Goal: Use online tool/utility: Utilize a website feature to perform a specific function

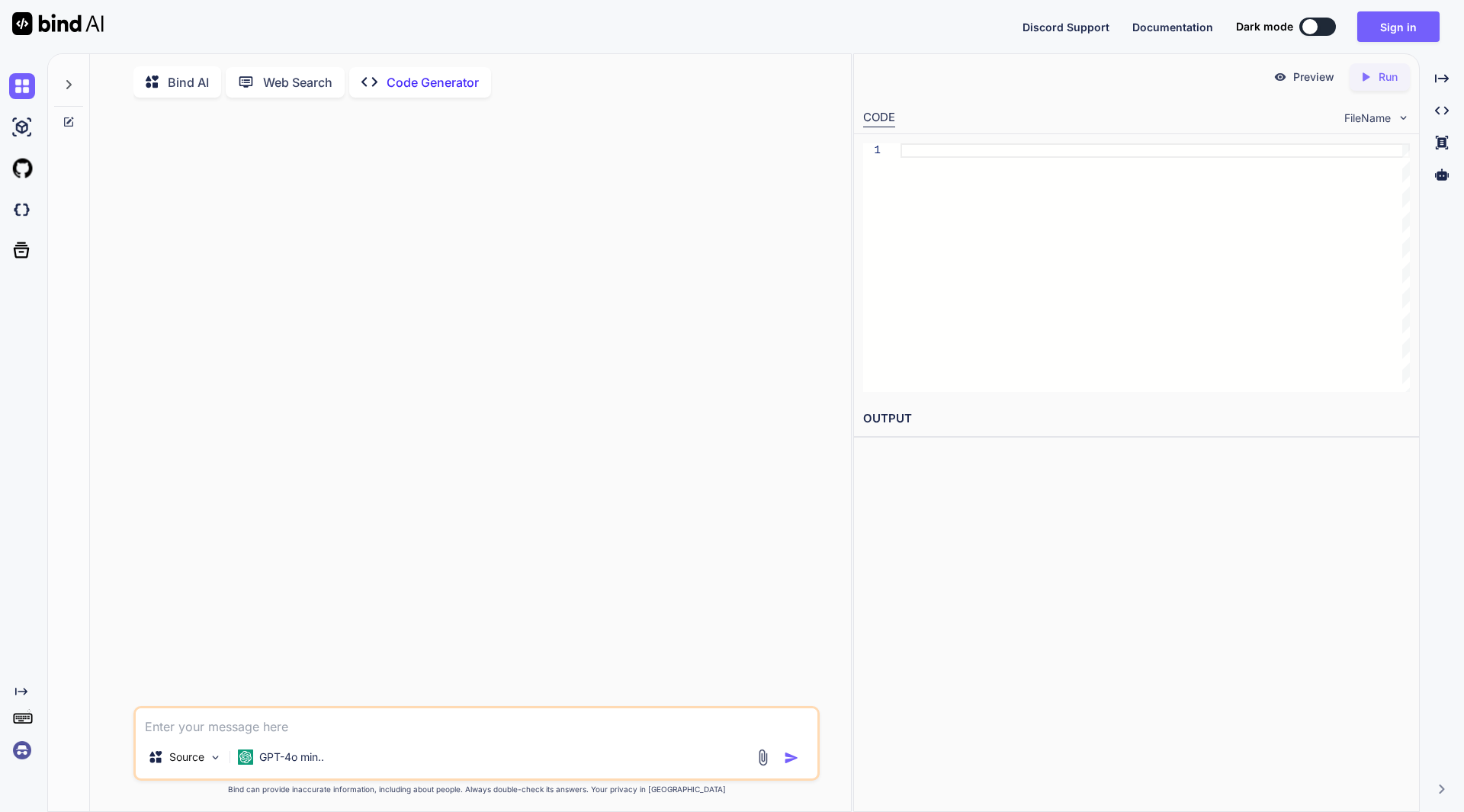
click at [1317, 26] on div at bounding box center [1309, 27] width 15 height 15
type textarea "x"
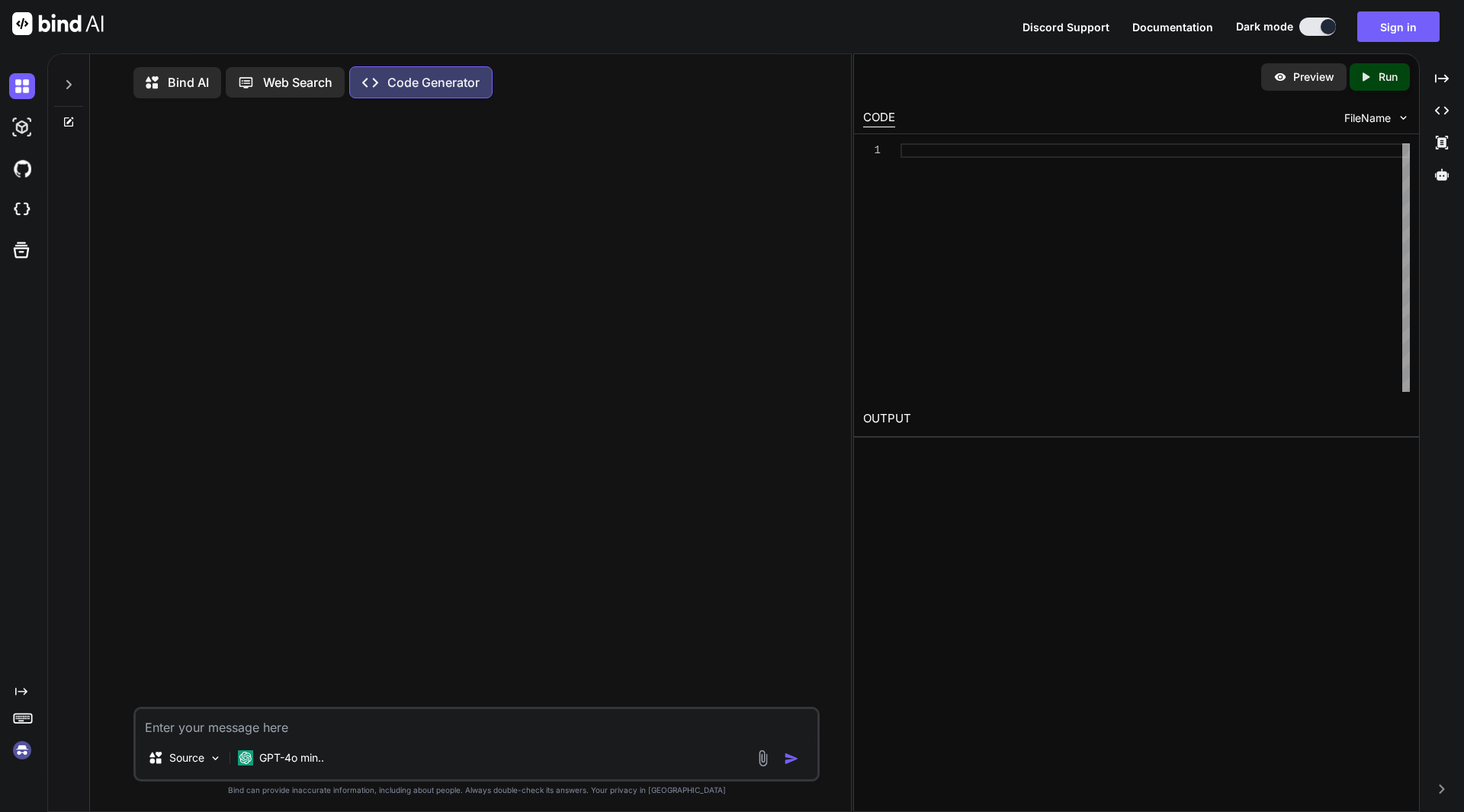
click at [1308, 28] on button at bounding box center [1316, 27] width 36 height 19
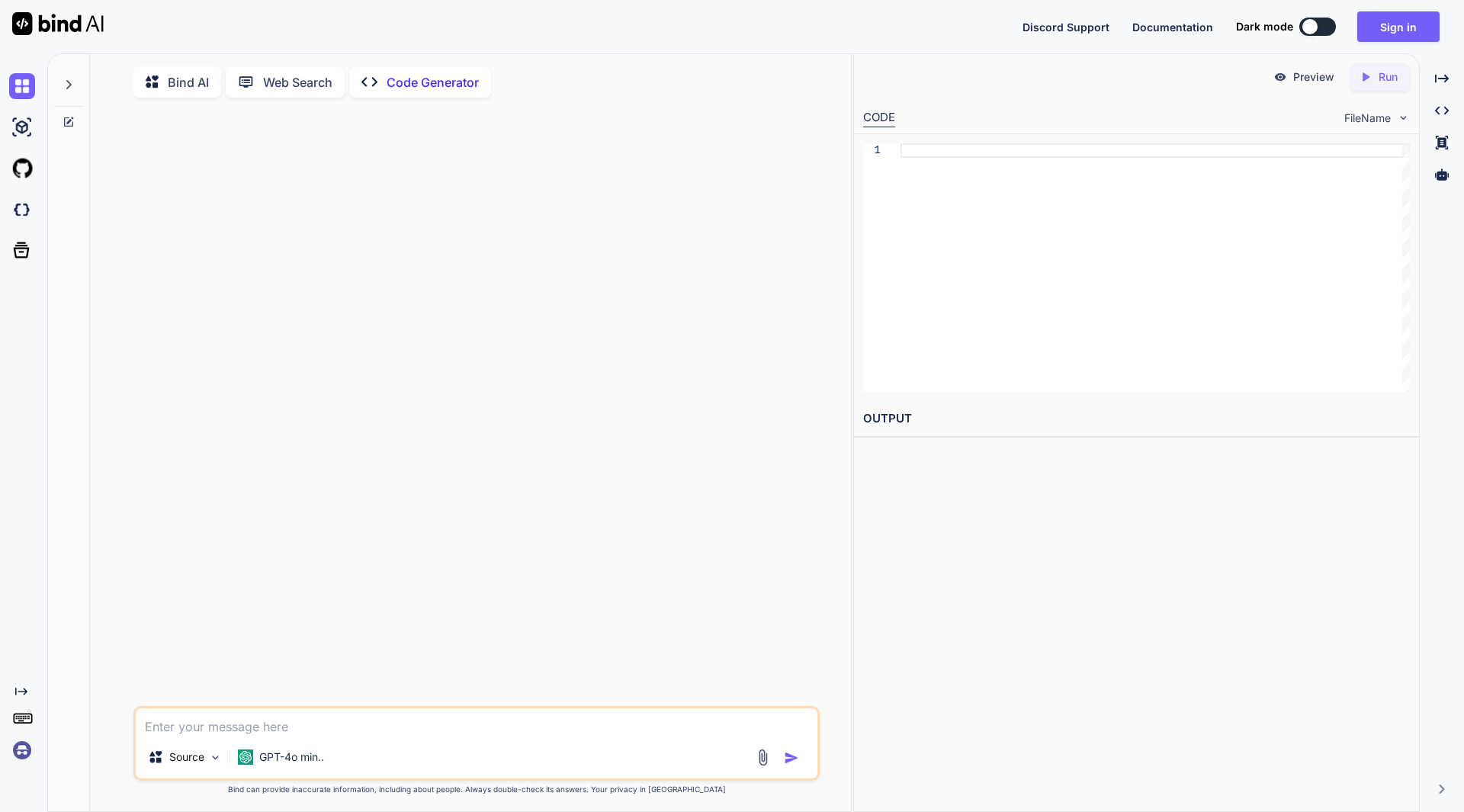
click at [443, 84] on p "Code Generator" at bounding box center [433, 82] width 92 height 19
click at [250, 764] on img at bounding box center [245, 756] width 15 height 15
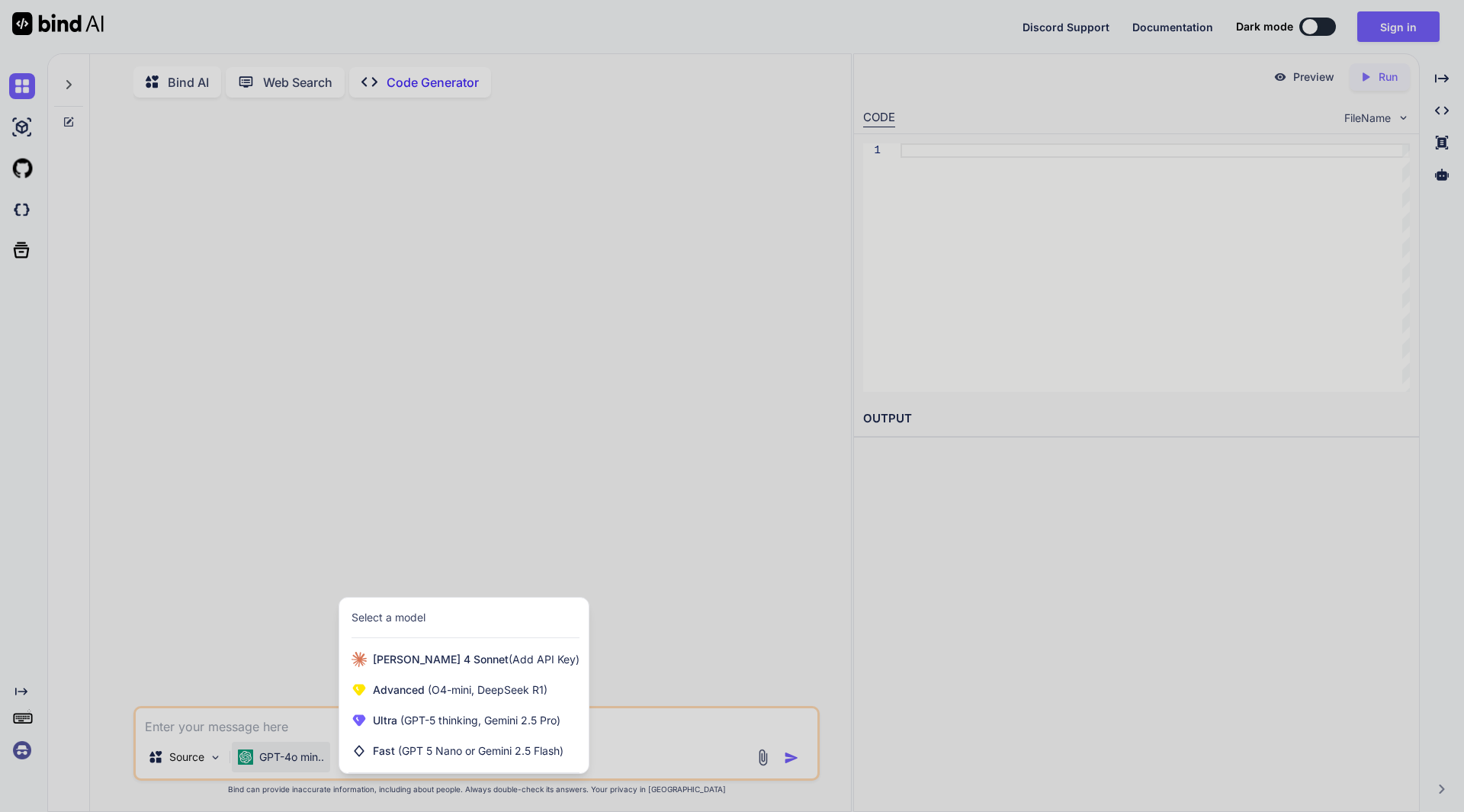
click at [404, 279] on div at bounding box center [732, 406] width 1464 height 812
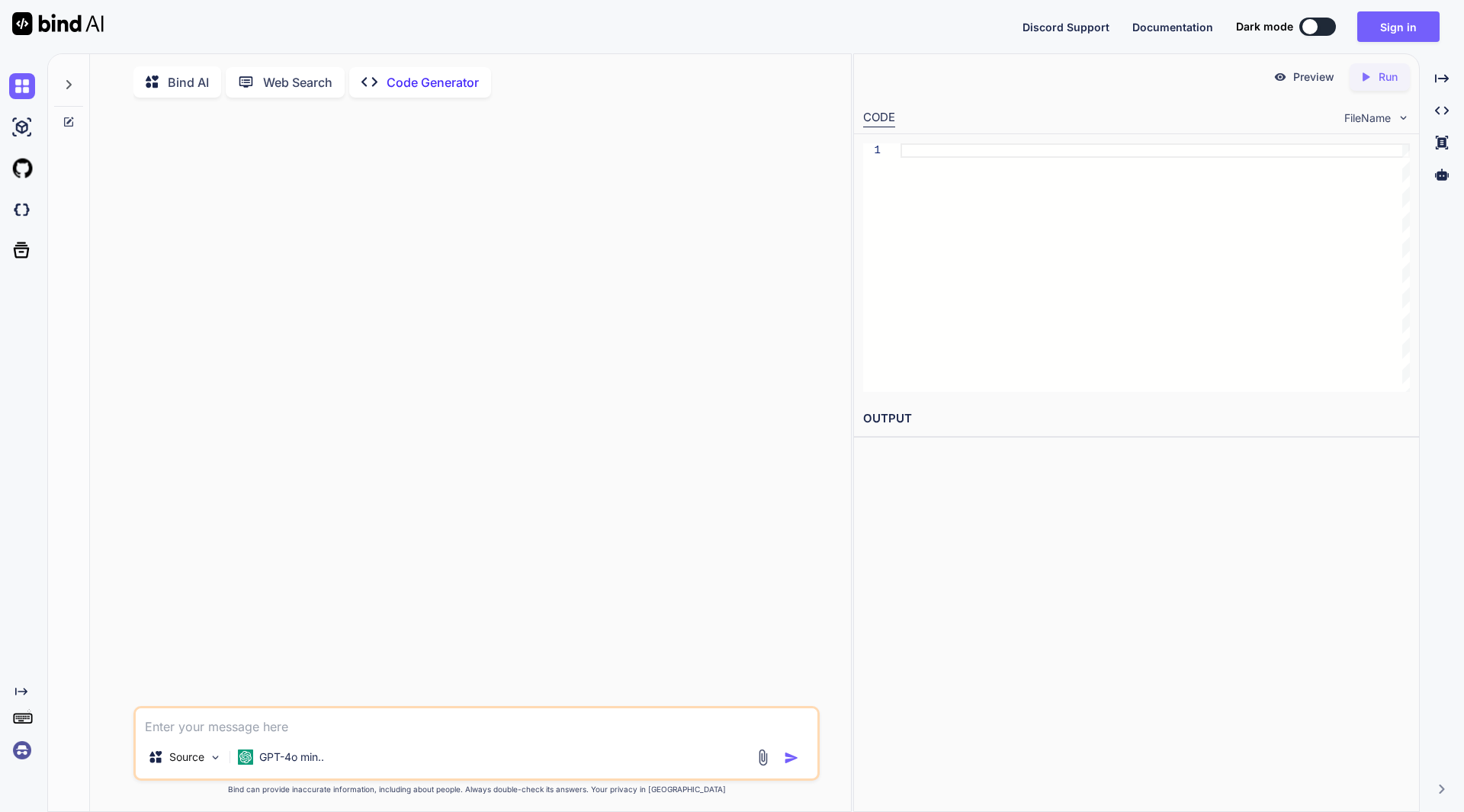
click at [933, 152] on div at bounding box center [1155, 267] width 509 height 249
click at [885, 418] on h2 "OUTPUT" at bounding box center [1136, 419] width 565 height 36
click at [1362, 122] on span "FileName" at bounding box center [1367, 118] width 46 height 15
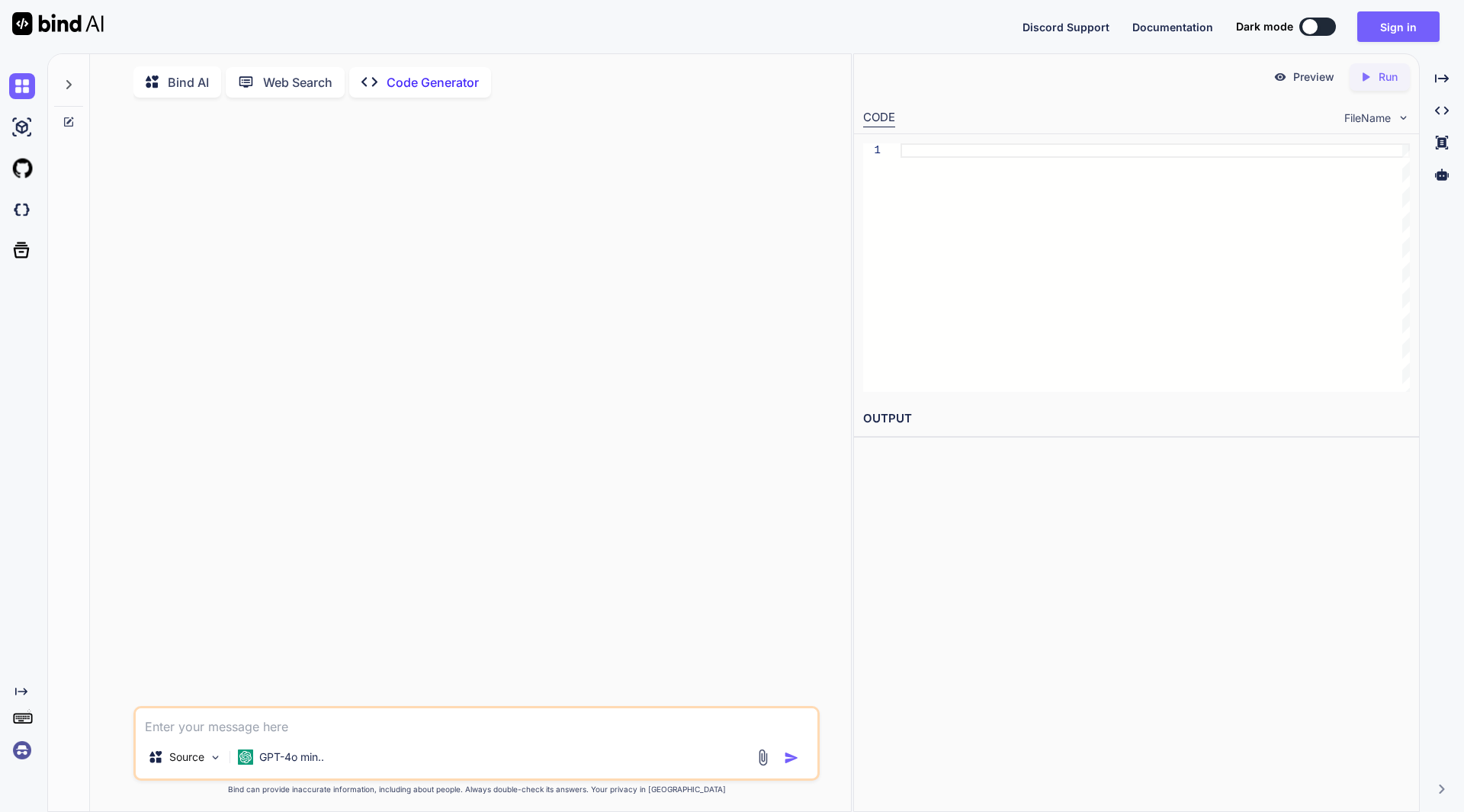
click at [195, 83] on p "Bind AI" at bounding box center [188, 82] width 41 height 19
click at [81, 27] on img at bounding box center [58, 24] width 92 height 23
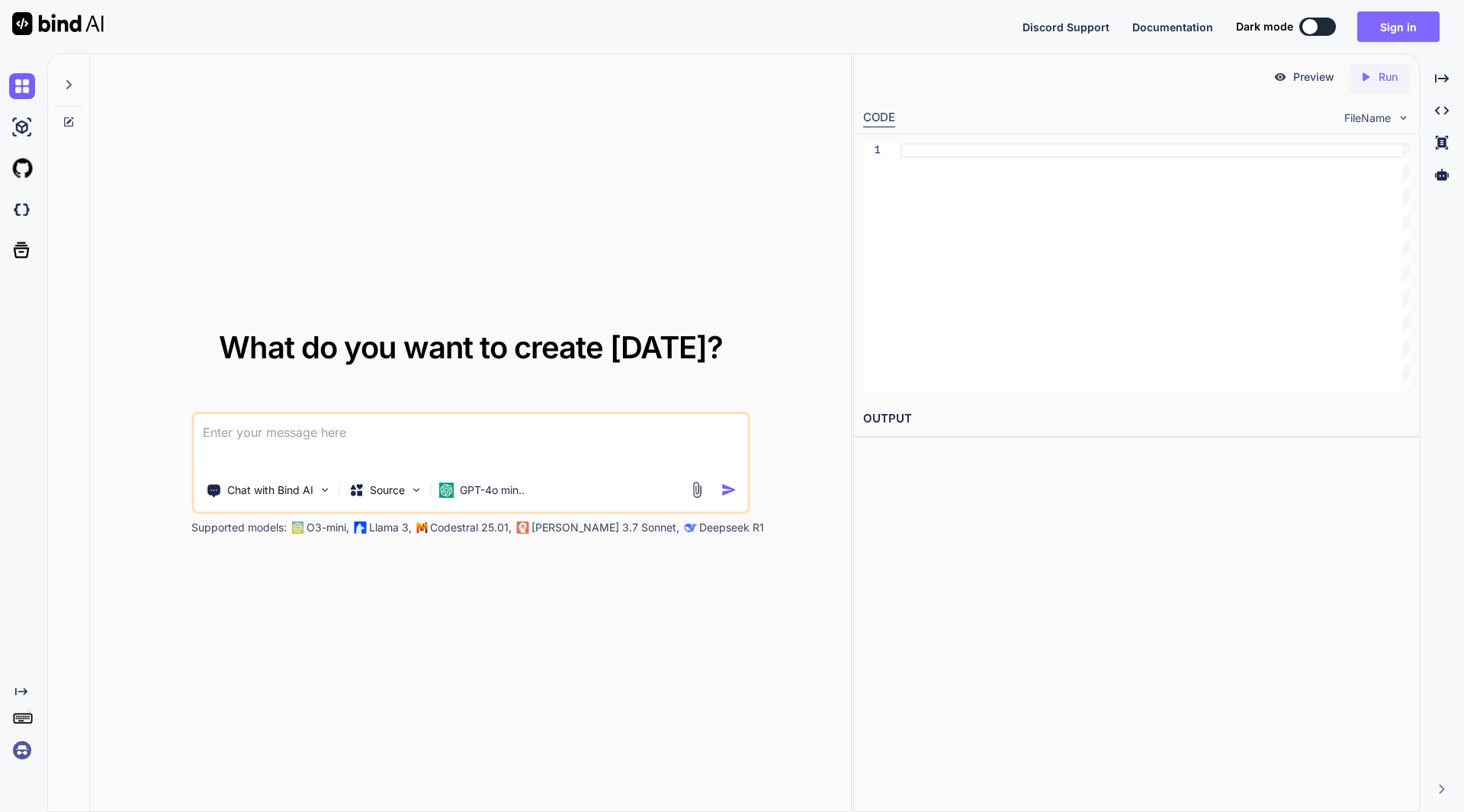
click at [1397, 33] on button "Sign in" at bounding box center [1398, 27] width 83 height 31
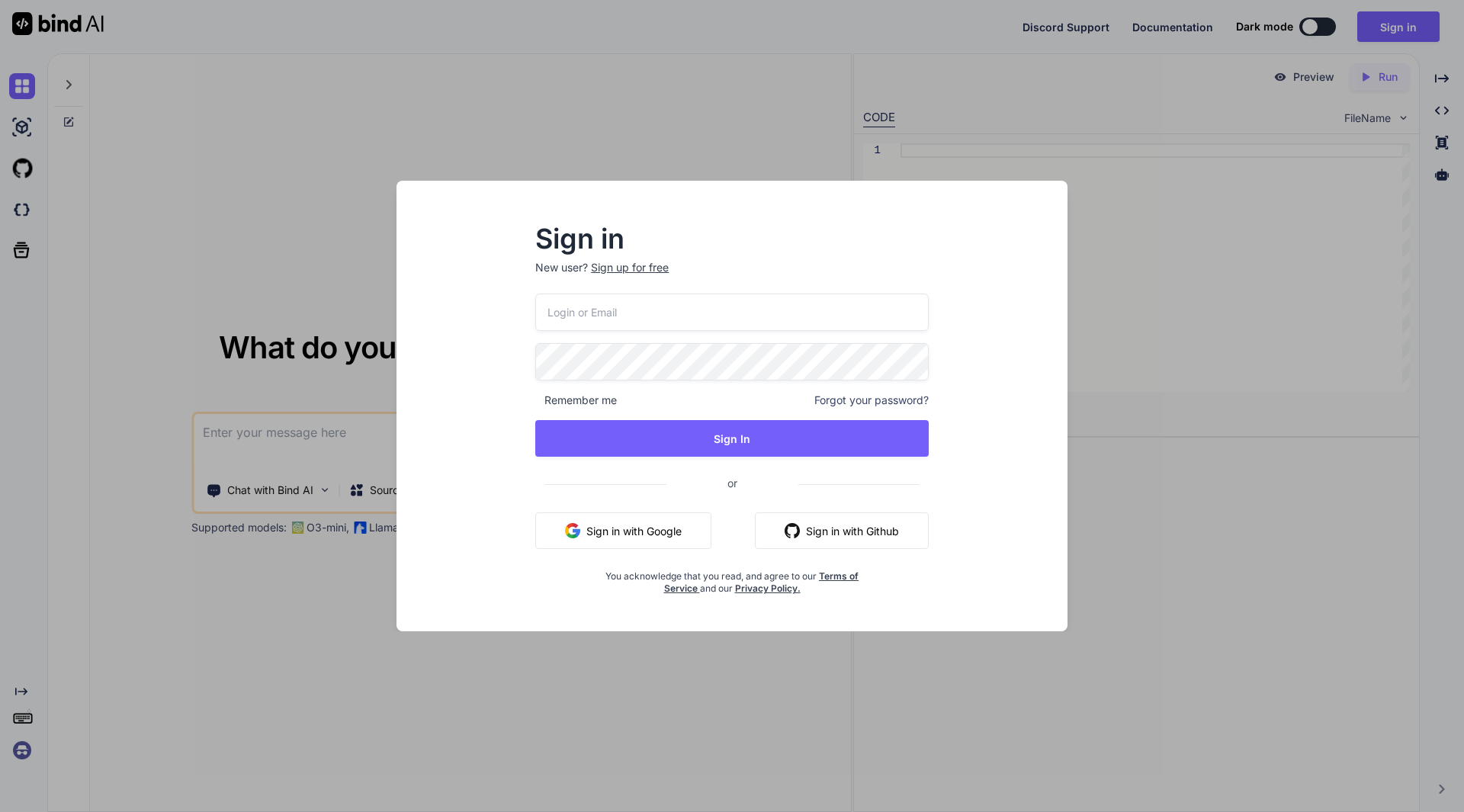
click at [677, 531] on button "Sign in with Google" at bounding box center [623, 530] width 176 height 36
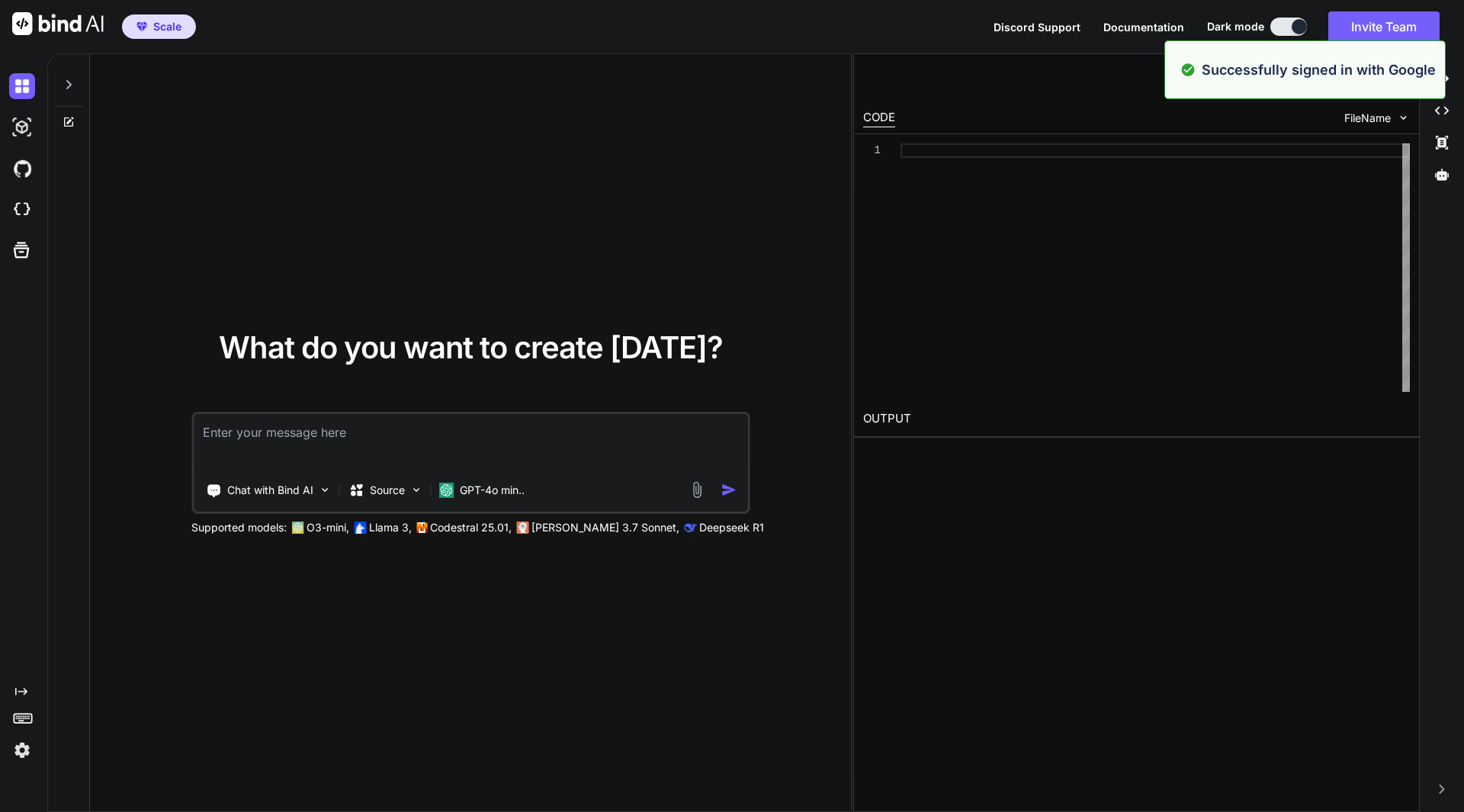
click at [22, 740] on img at bounding box center [22, 750] width 26 height 26
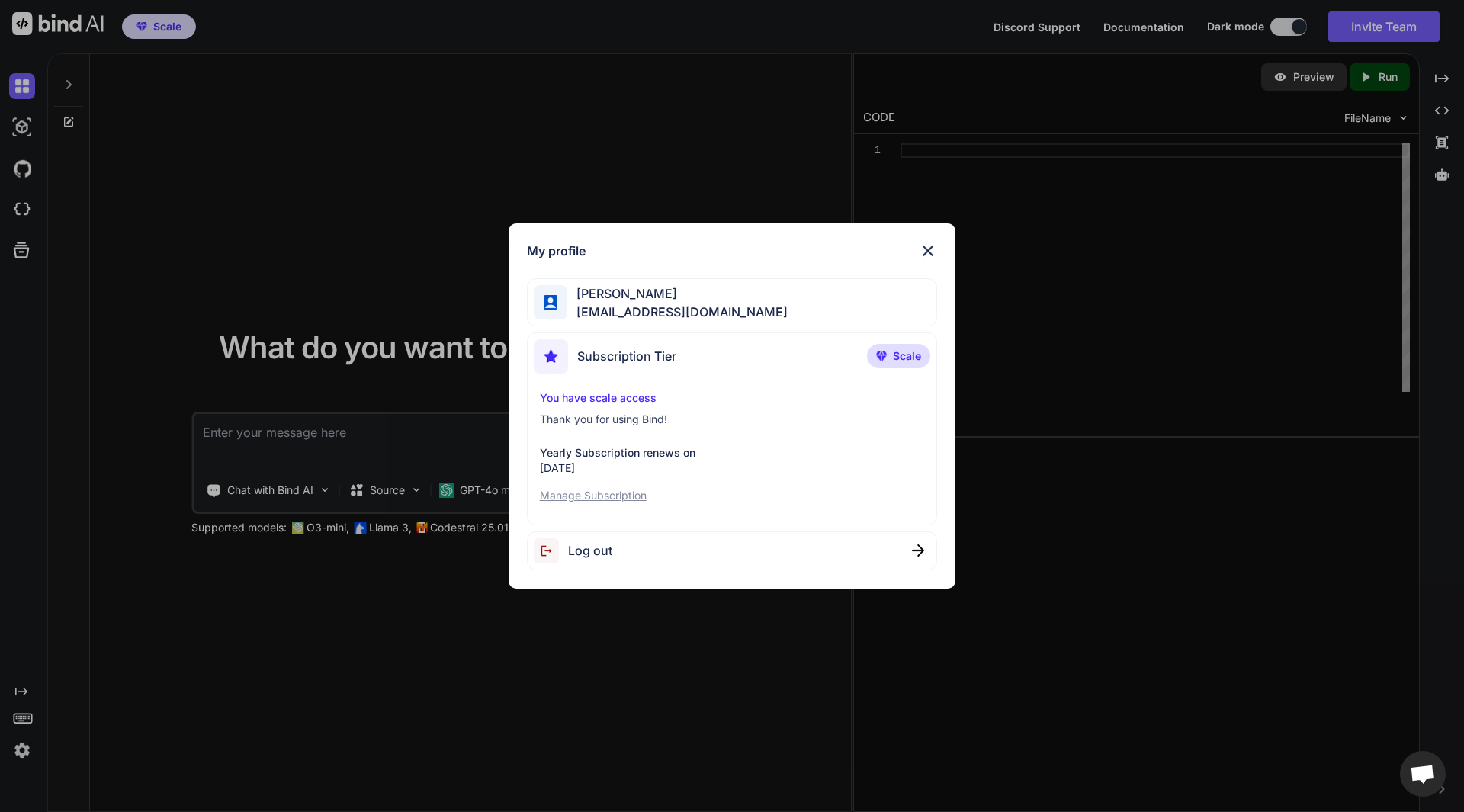
click at [897, 362] on span "Scale" at bounding box center [906, 356] width 28 height 15
click at [653, 716] on div "My profile ashish dhagat dhagat21feb@gmail.com Subscription Tier Scale You have…" at bounding box center [732, 406] width 1464 height 812
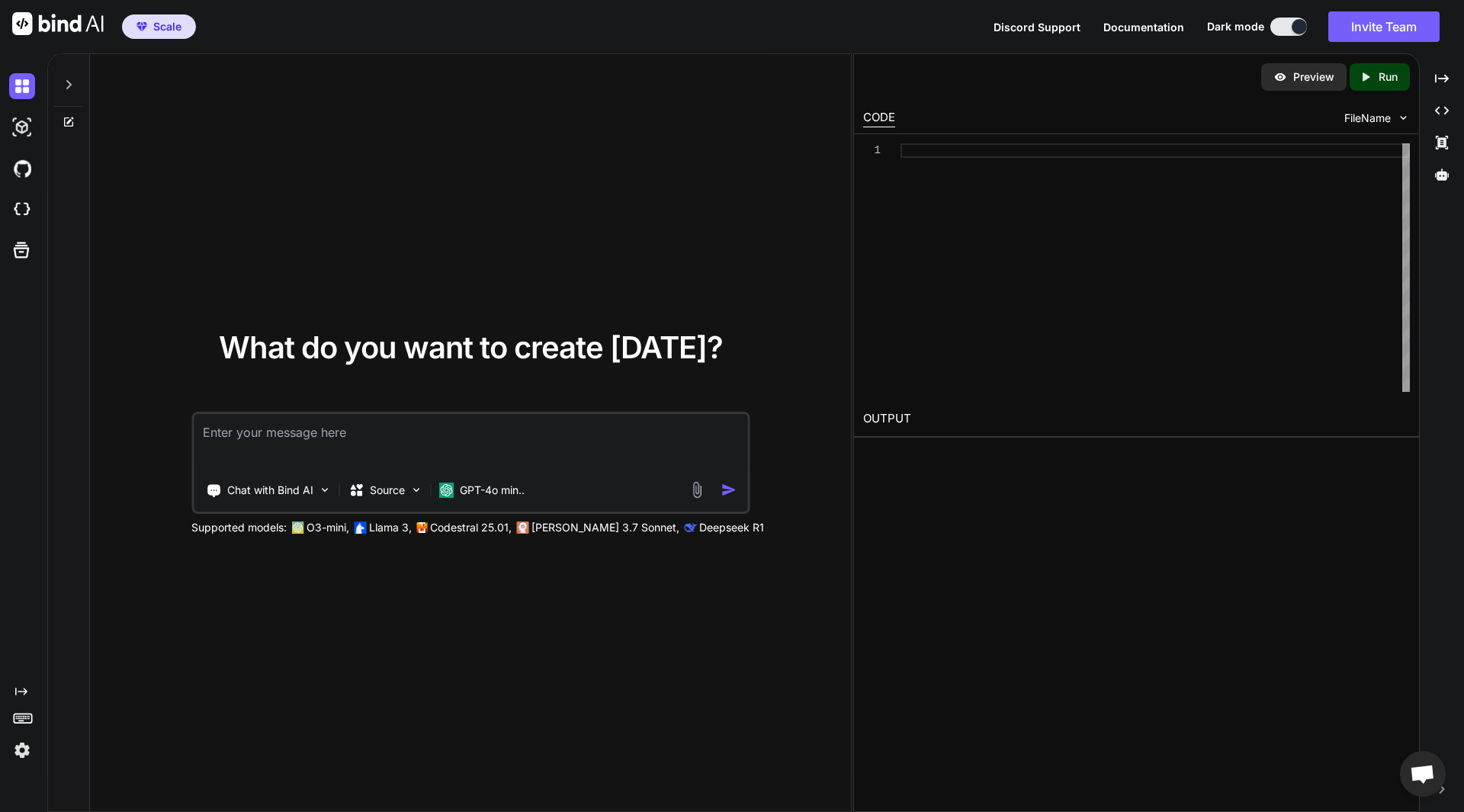
click at [527, 439] on textarea at bounding box center [470, 442] width 554 height 57
type textarea "W"
paste textarea "https://www.stepsforher.com/"
type textarea "Create a application which has similar look feel of https://www.stepsforher.com/"
click at [728, 491] on img "button" at bounding box center [729, 489] width 16 height 16
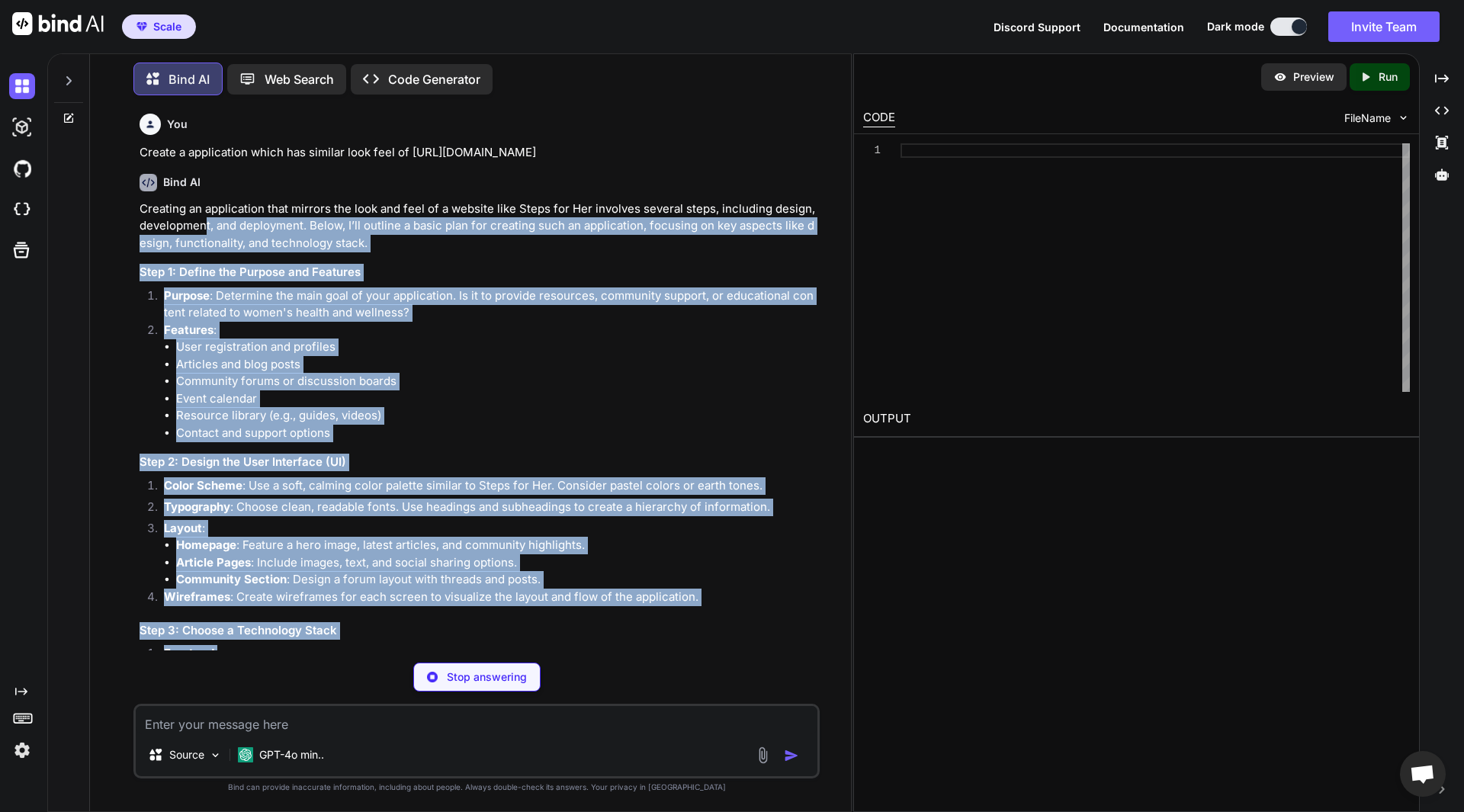
scroll to position [6, 0]
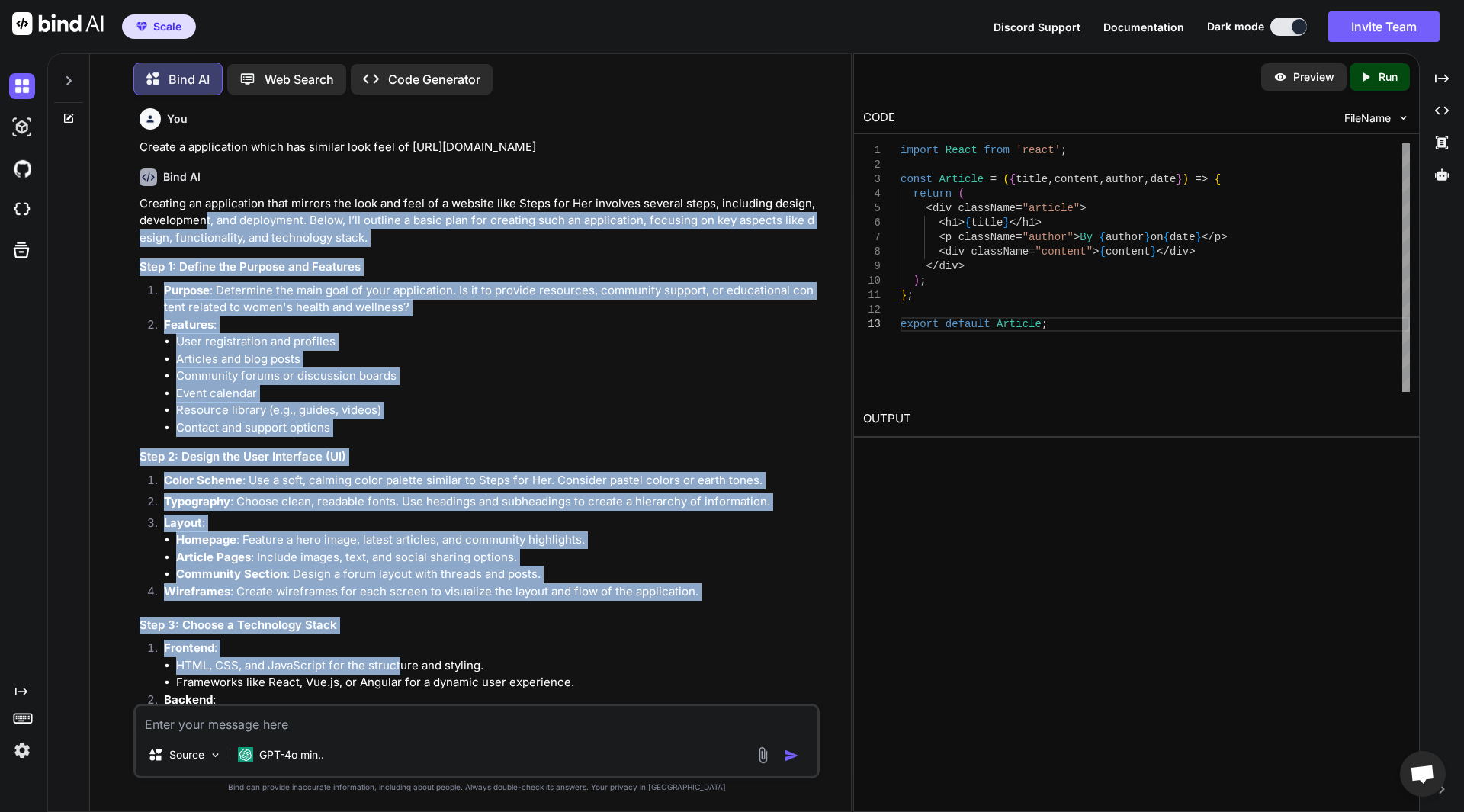
drag, startPoint x: 204, startPoint y: 224, endPoint x: 402, endPoint y: 668, distance: 486.1
click at [478, 639] on p "Frontend :" at bounding box center [490, 648] width 653 height 18
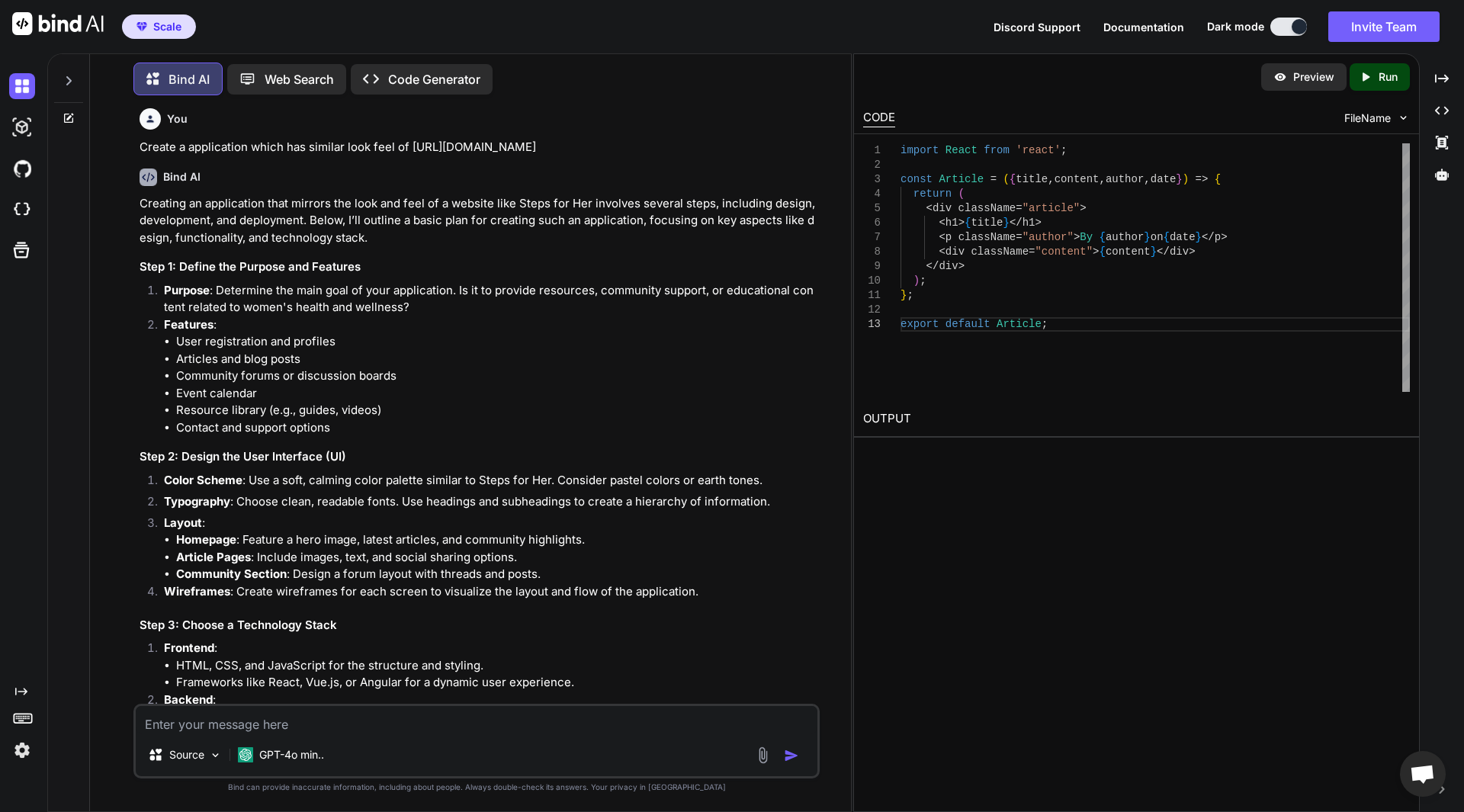
click at [478, 639] on p "Frontend :" at bounding box center [490, 648] width 653 height 18
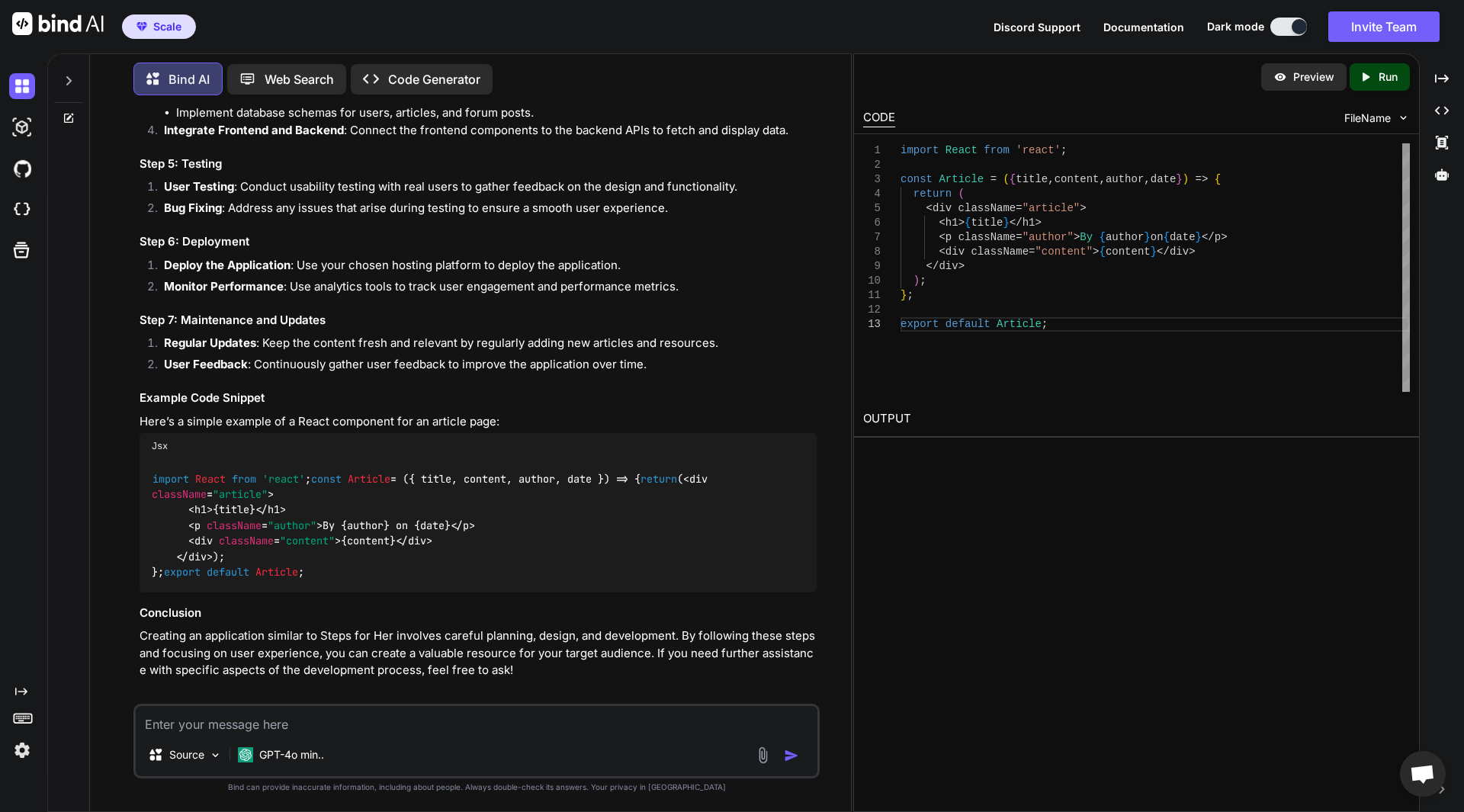
scroll to position [900, 0]
click at [286, 767] on div "GPT-4o min.." at bounding box center [280, 754] width 98 height 31
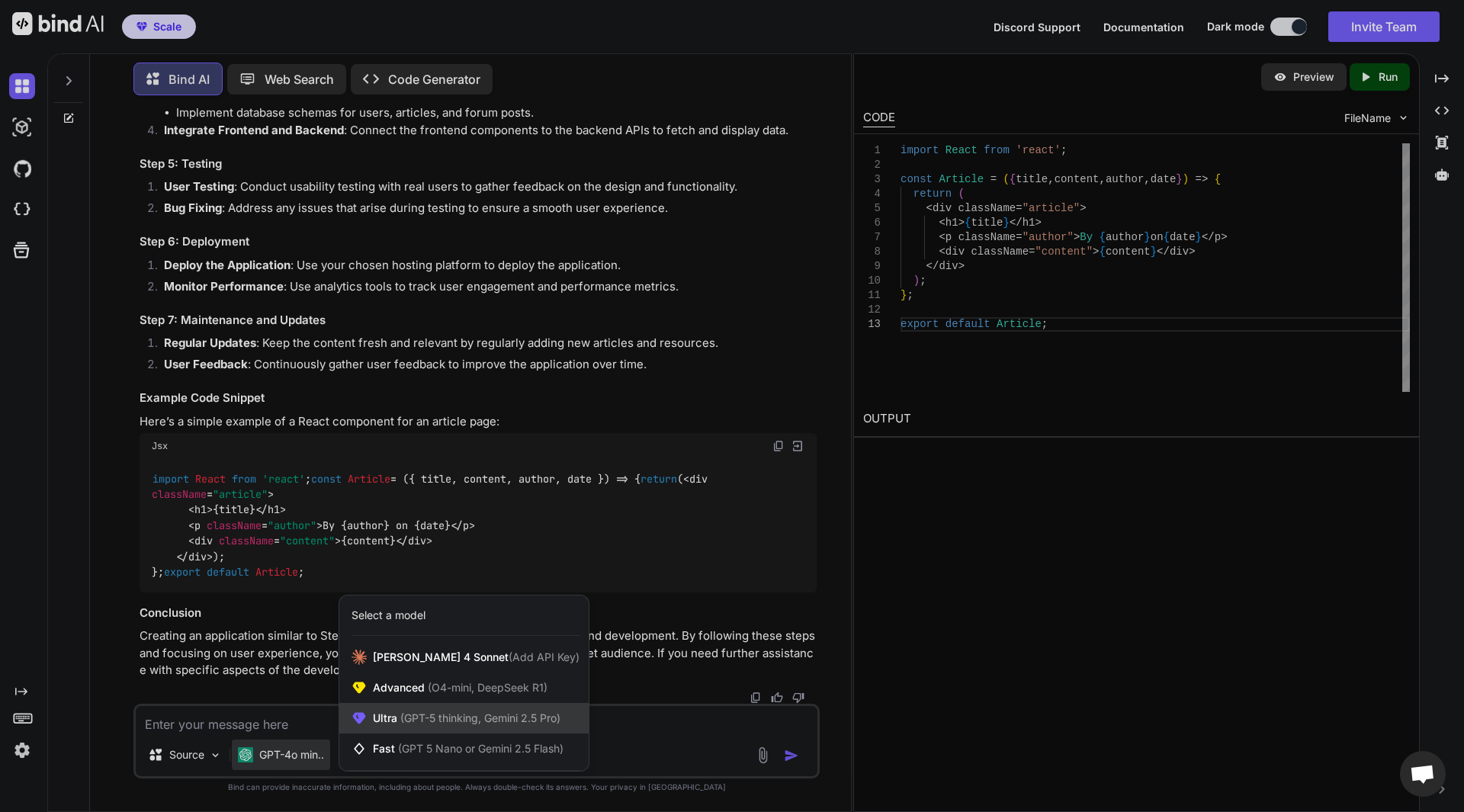
click at [454, 707] on div "Ultra (GPT-5 thinking, Gemini 2.5 Pro)" at bounding box center [464, 718] width 250 height 31
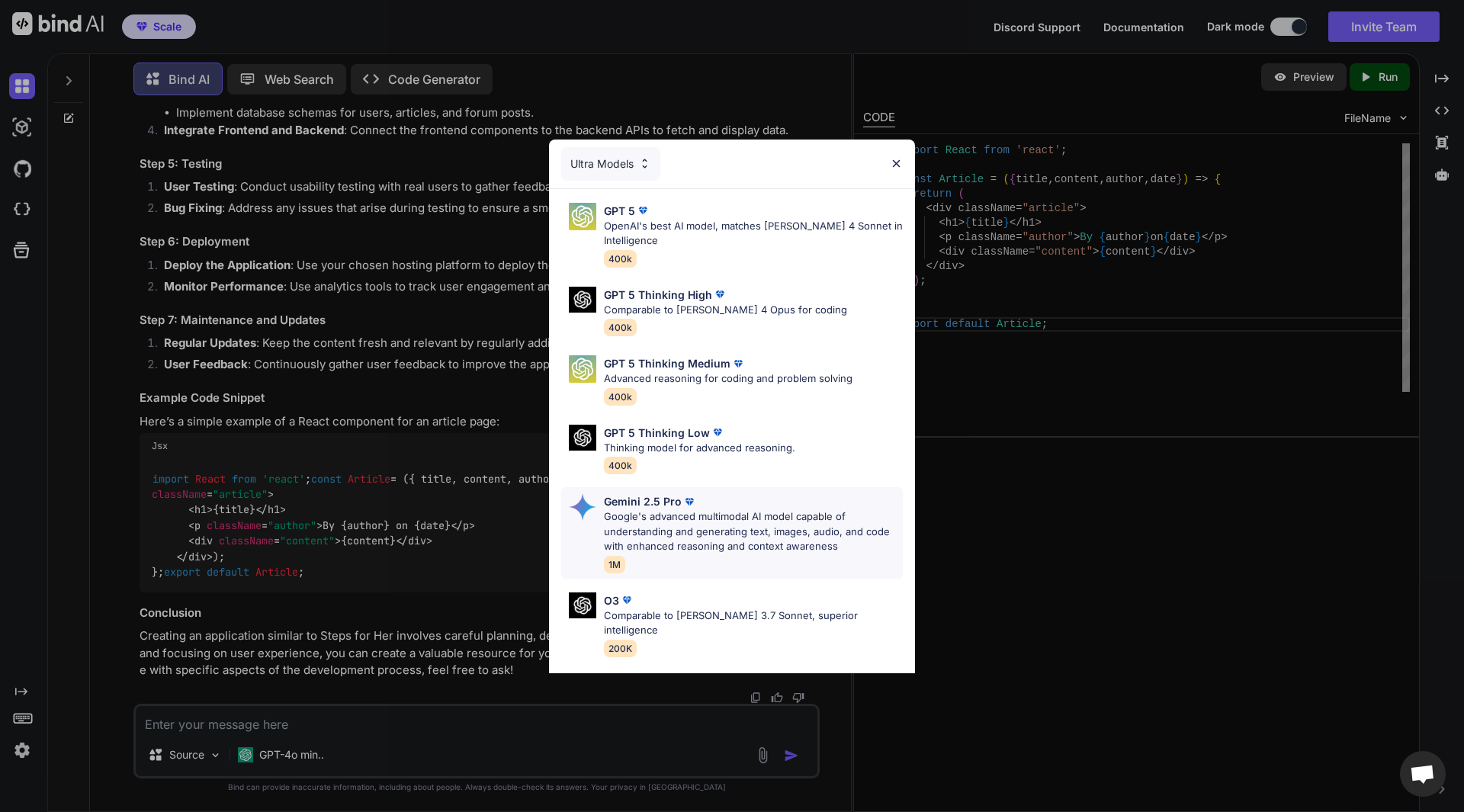
click at [674, 510] on p "Google's advanced multimodal AI model capable of understanding and generating t…" at bounding box center [753, 531] width 299 height 45
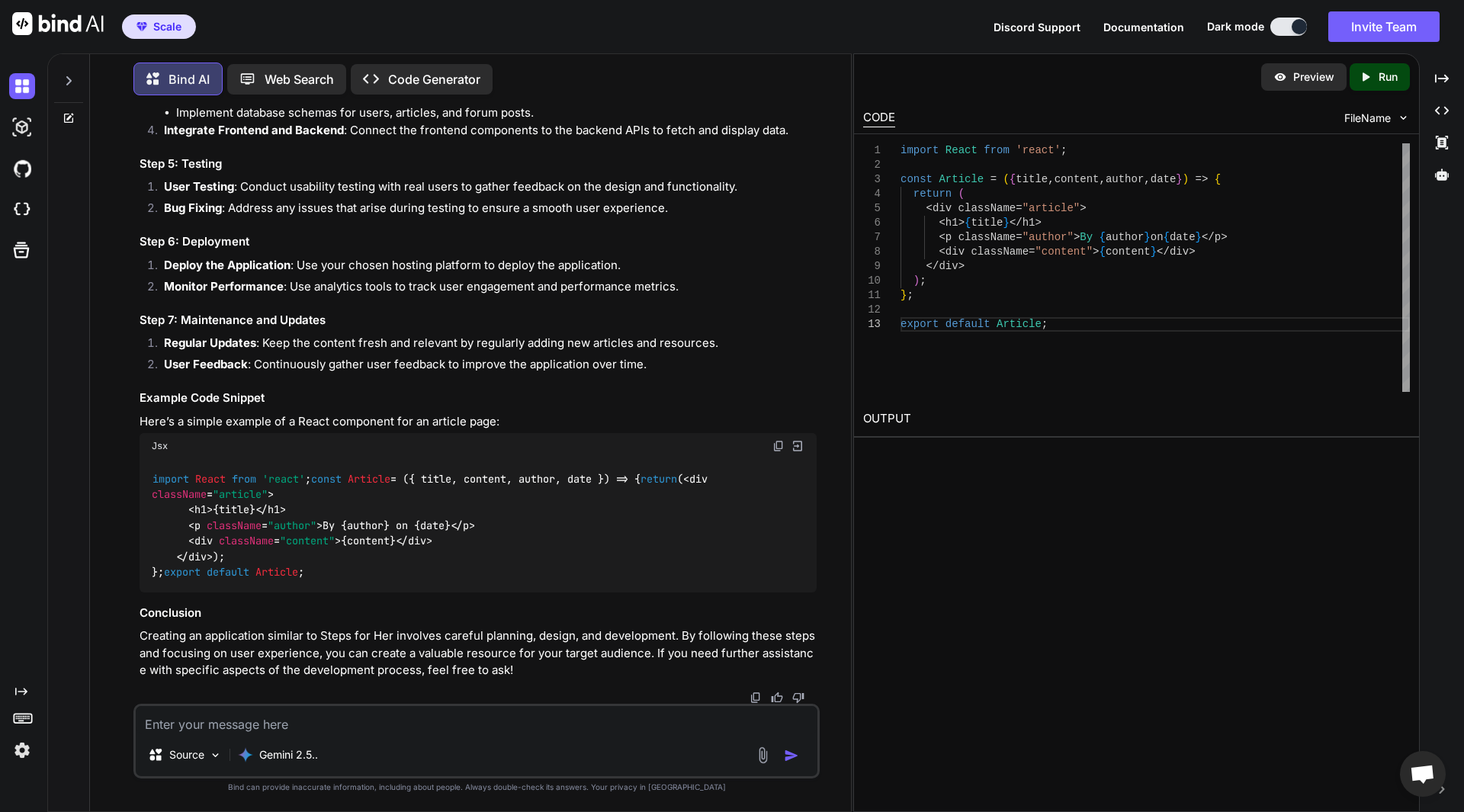
click at [306, 726] on textarea at bounding box center [476, 720] width 682 height 28
type textarea "Please create a application"
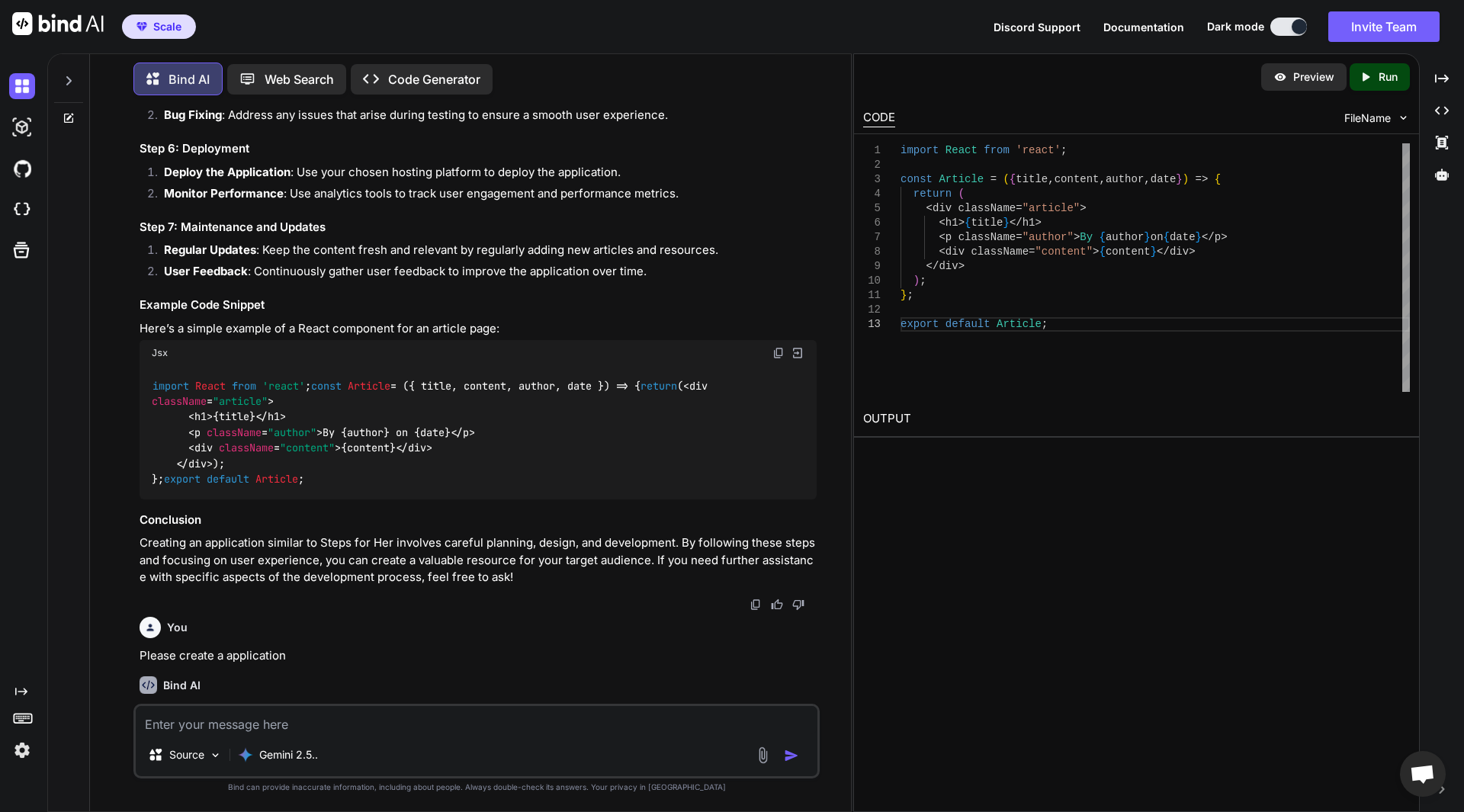
scroll to position [1062, 0]
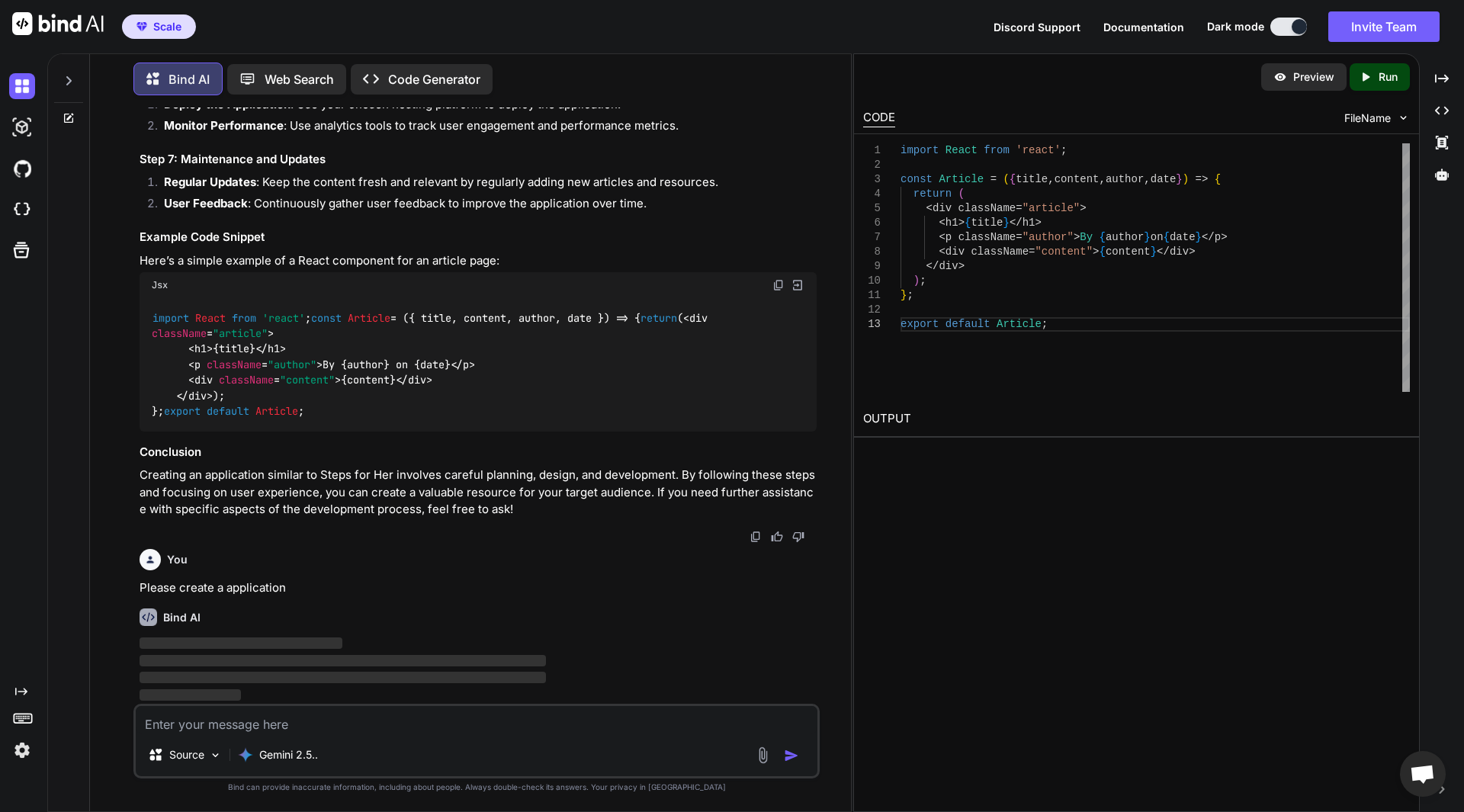
click at [424, 82] on p "Code Generator" at bounding box center [434, 79] width 92 height 19
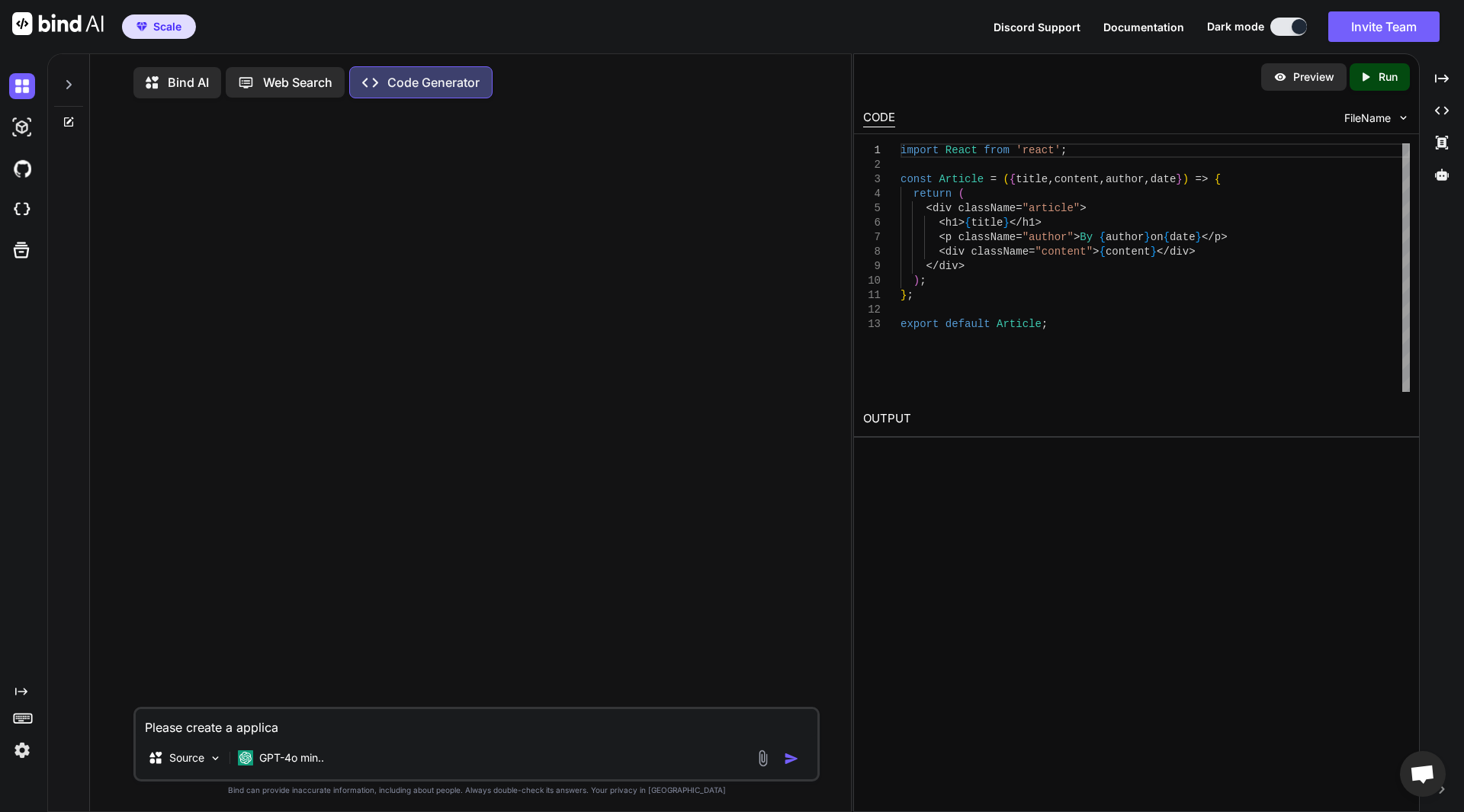
click at [184, 79] on p "Bind AI" at bounding box center [188, 82] width 41 height 19
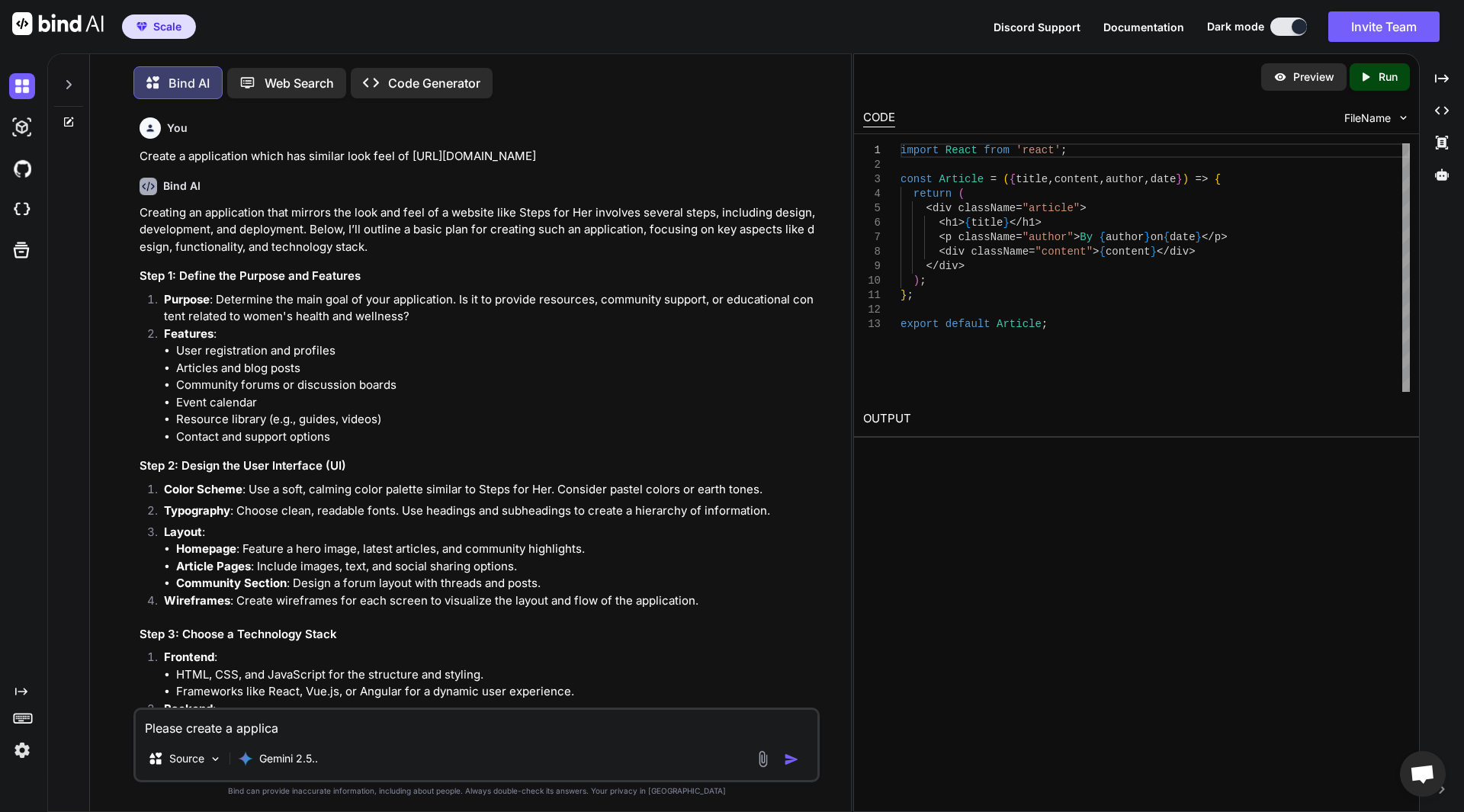
scroll to position [7, 0]
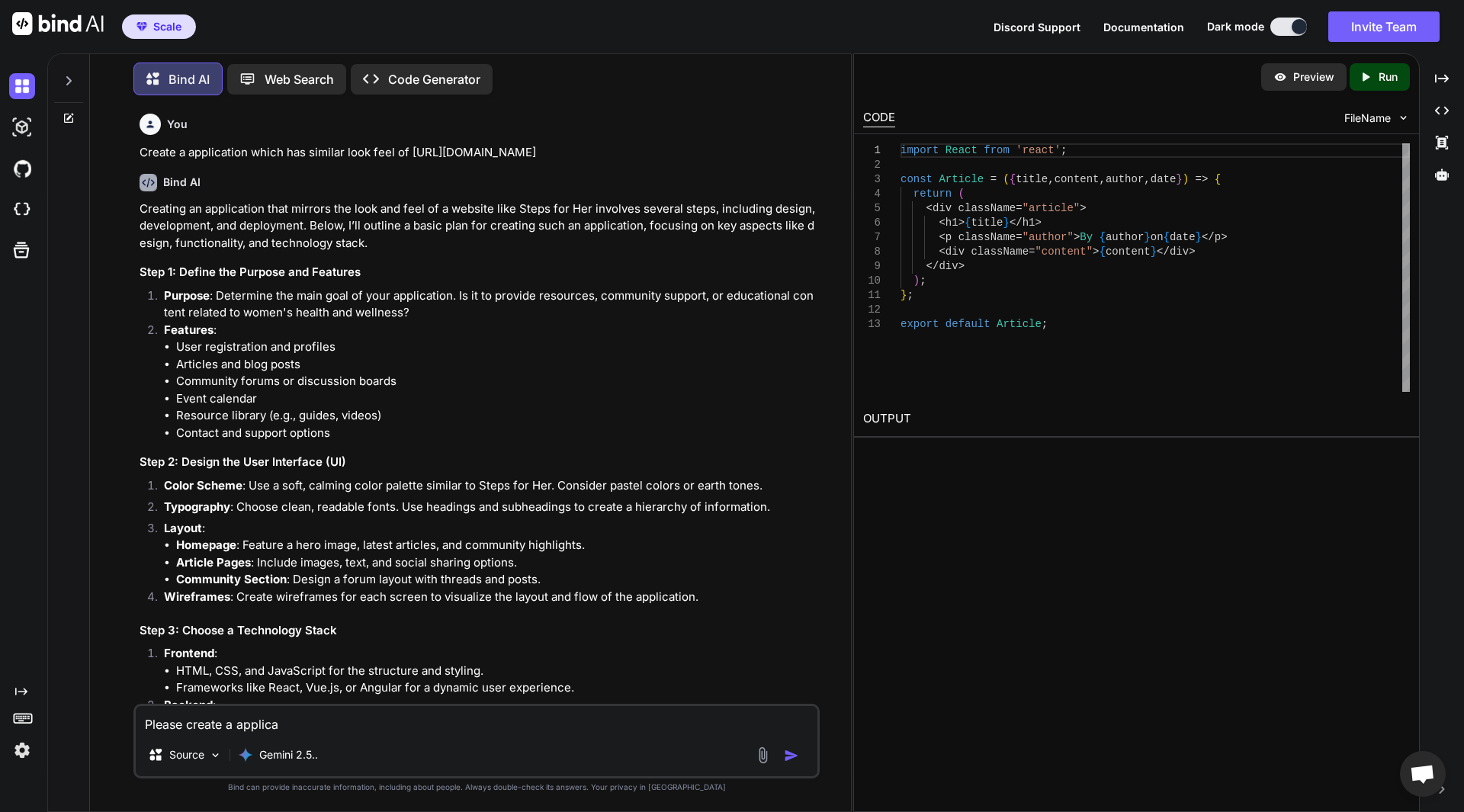
click at [453, 498] on p "Typography : Choose clean, readable fonts. Use headings and subheadings to crea…" at bounding box center [490, 507] width 653 height 18
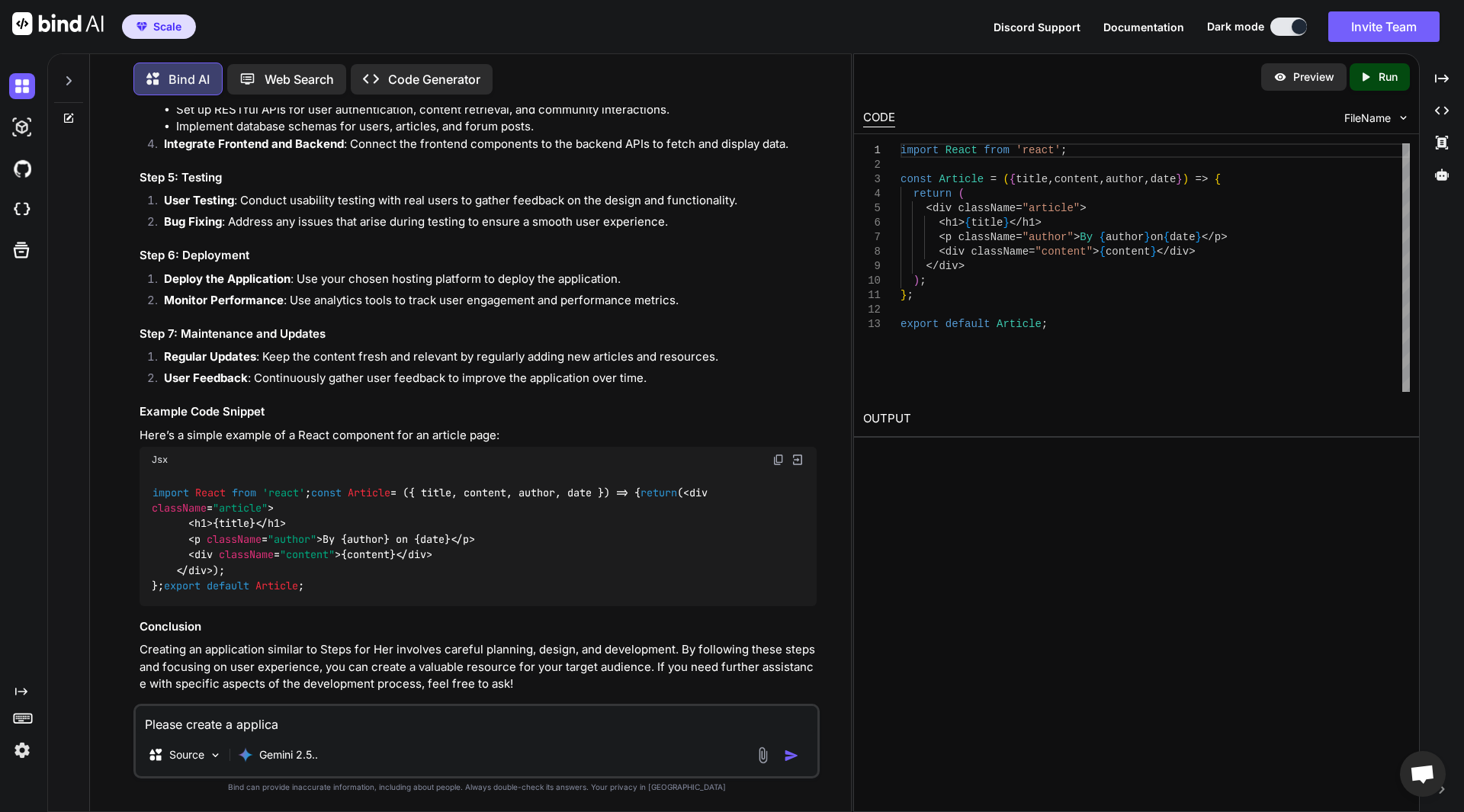
scroll to position [900, 0]
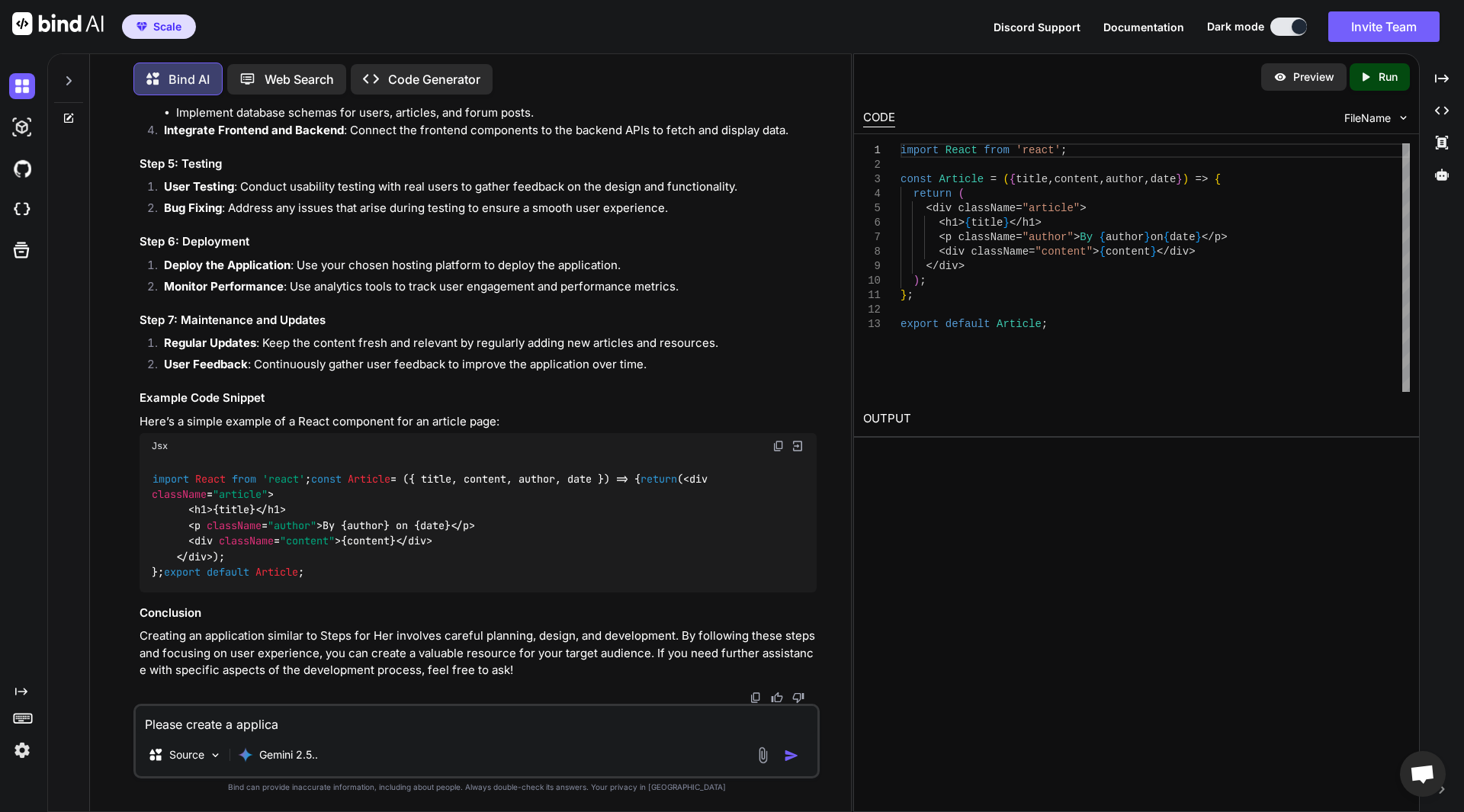
click at [289, 733] on div "Please create a applica Source Gemini 2.5.." at bounding box center [477, 741] width 686 height 75
click at [288, 728] on textarea "Please create a applica" at bounding box center [476, 720] width 682 height 28
type textarea "Please create a application"
click at [307, 697] on div at bounding box center [477, 697] width 677 height 12
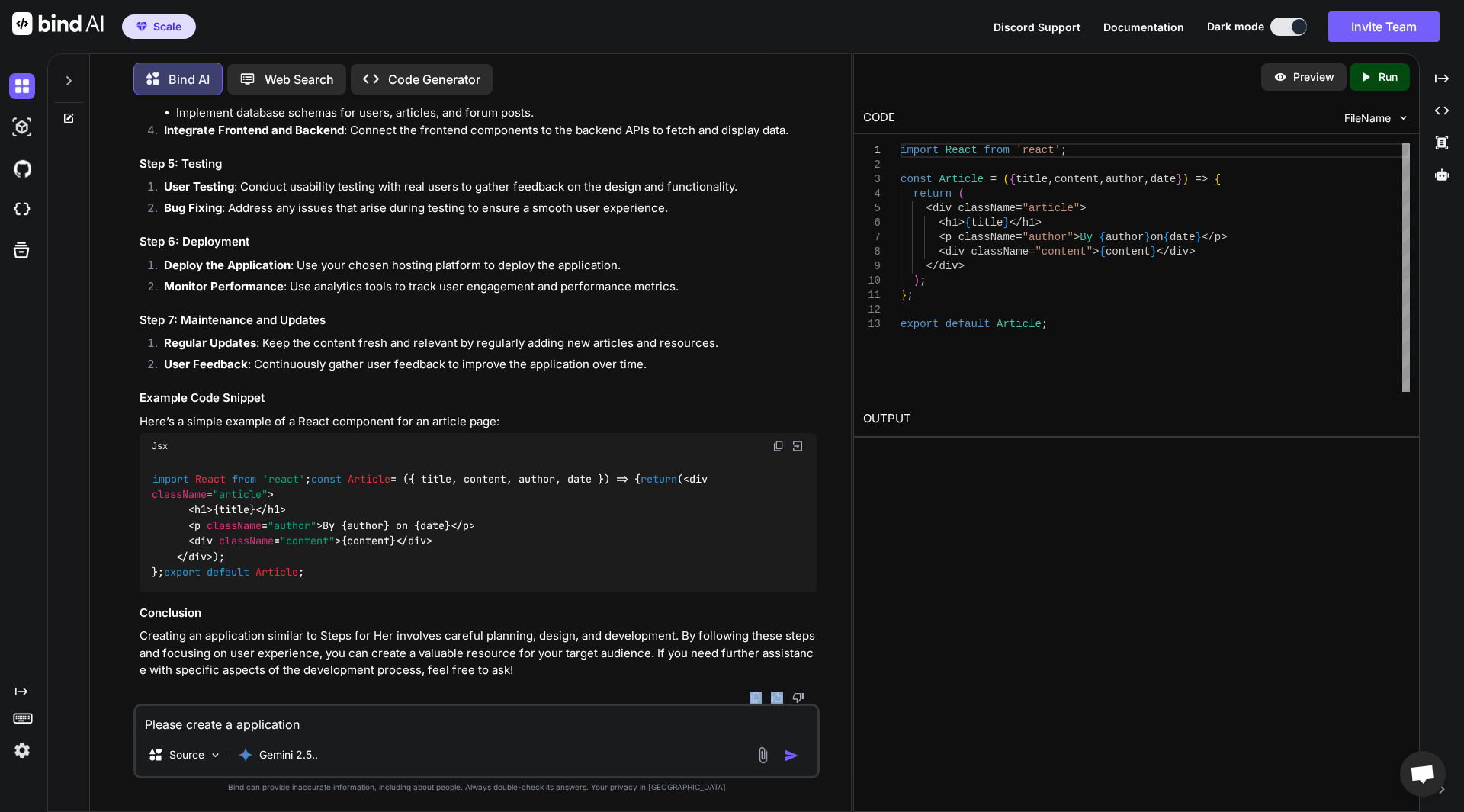
click at [307, 697] on div at bounding box center [477, 697] width 677 height 12
click at [216, 759] on img at bounding box center [216, 754] width 13 height 13
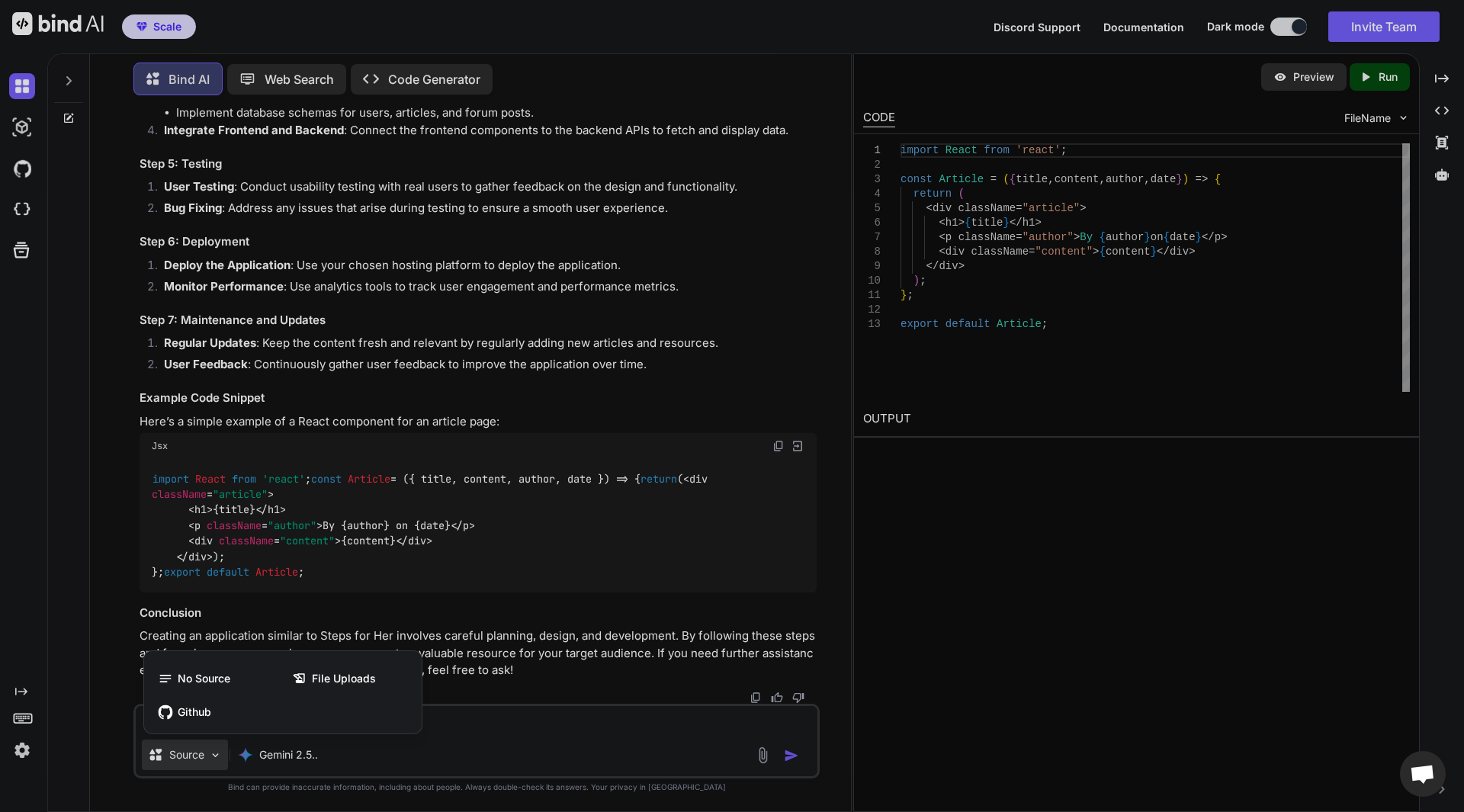
click at [492, 712] on div at bounding box center [732, 406] width 1464 height 812
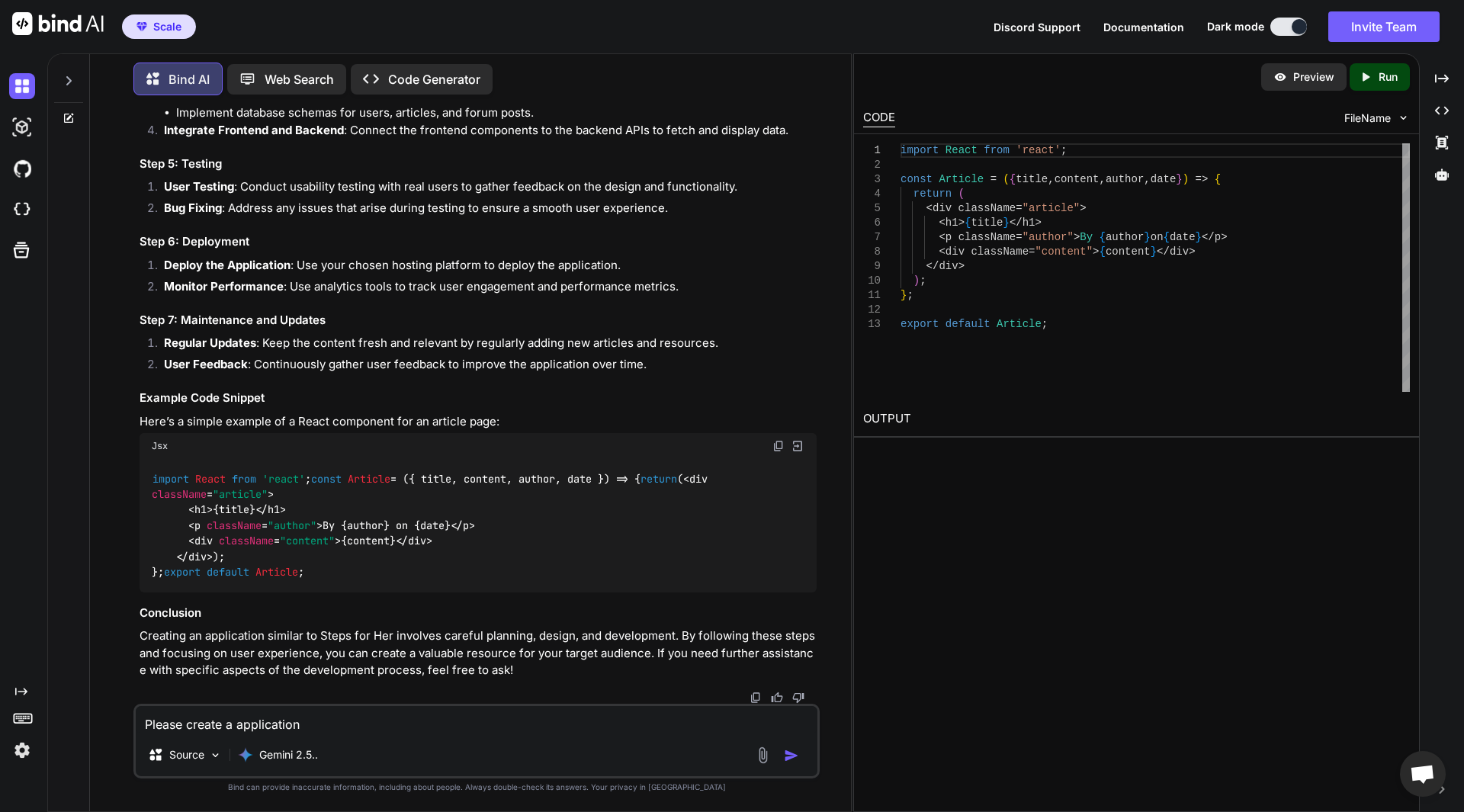
click at [394, 722] on textarea "Please create a application" at bounding box center [476, 720] width 682 height 28
click at [788, 760] on img "button" at bounding box center [791, 755] width 15 height 15
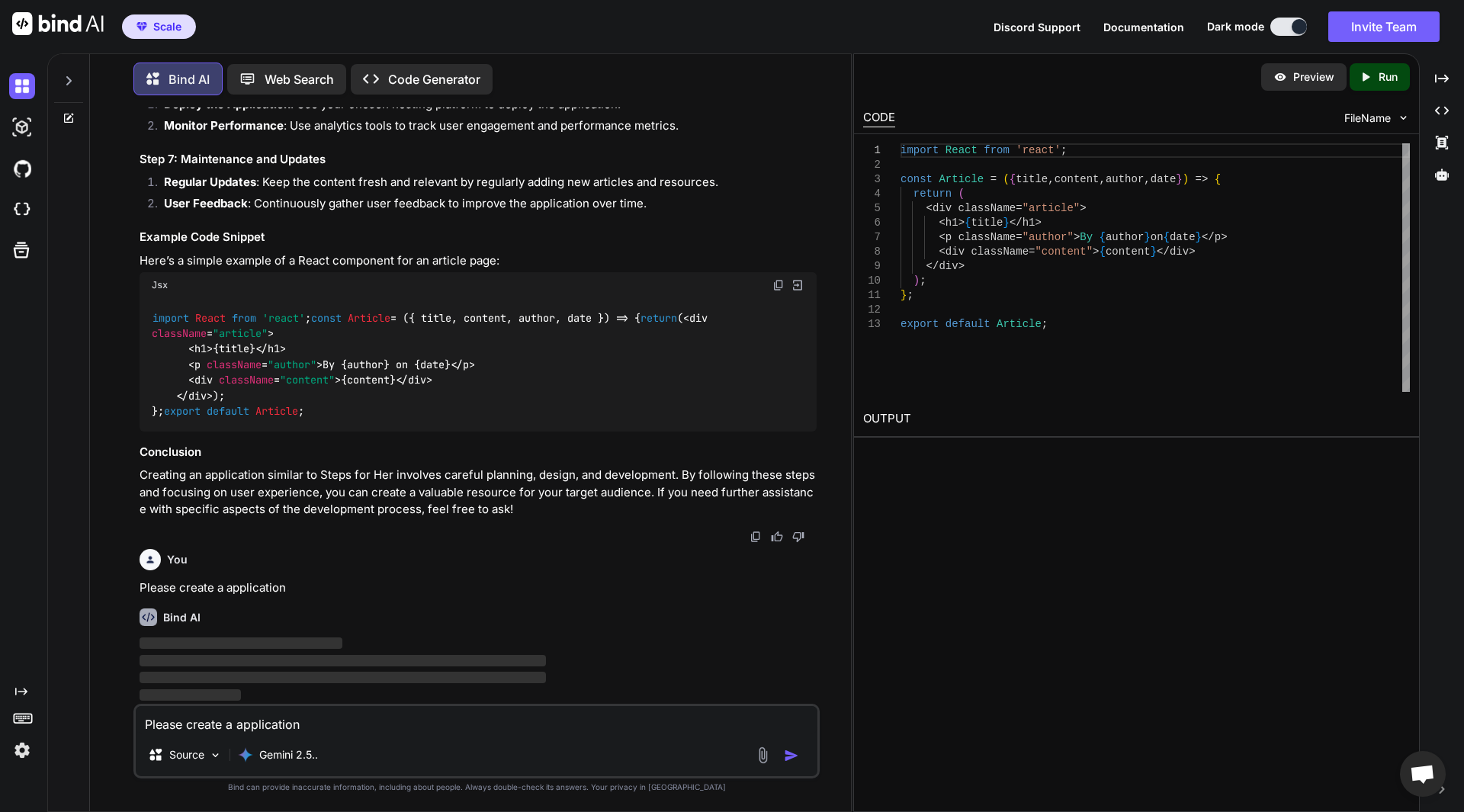
scroll to position [1062, 0]
click at [1445, 71] on div "Created with Pixso." at bounding box center [1441, 79] width 32 height 26
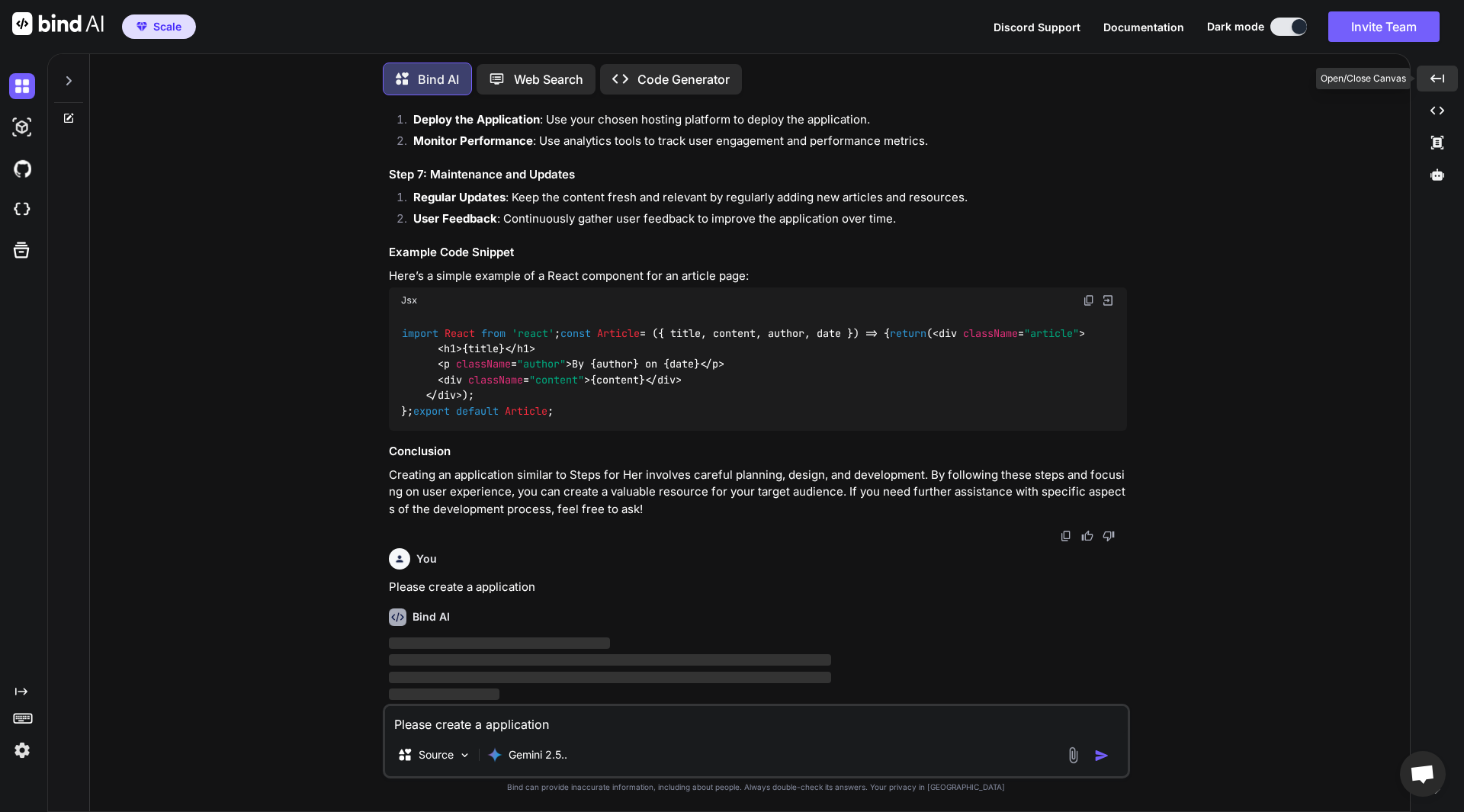
click at [1445, 71] on div "Created with Pixso." at bounding box center [1436, 79] width 41 height 26
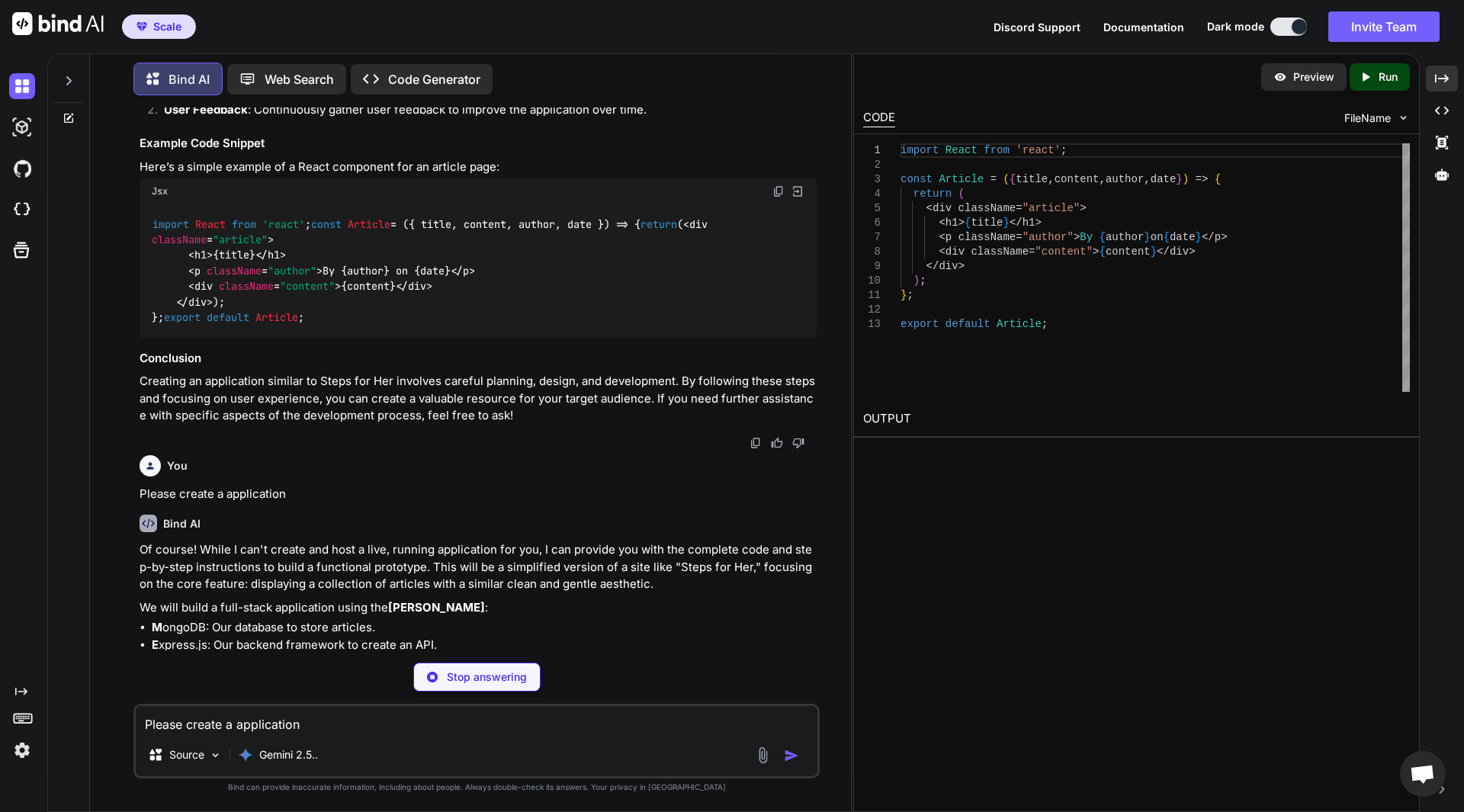
click at [569, 593] on p "Of course! While I can't create and host a live, running application for you, I…" at bounding box center [477, 567] width 677 height 52
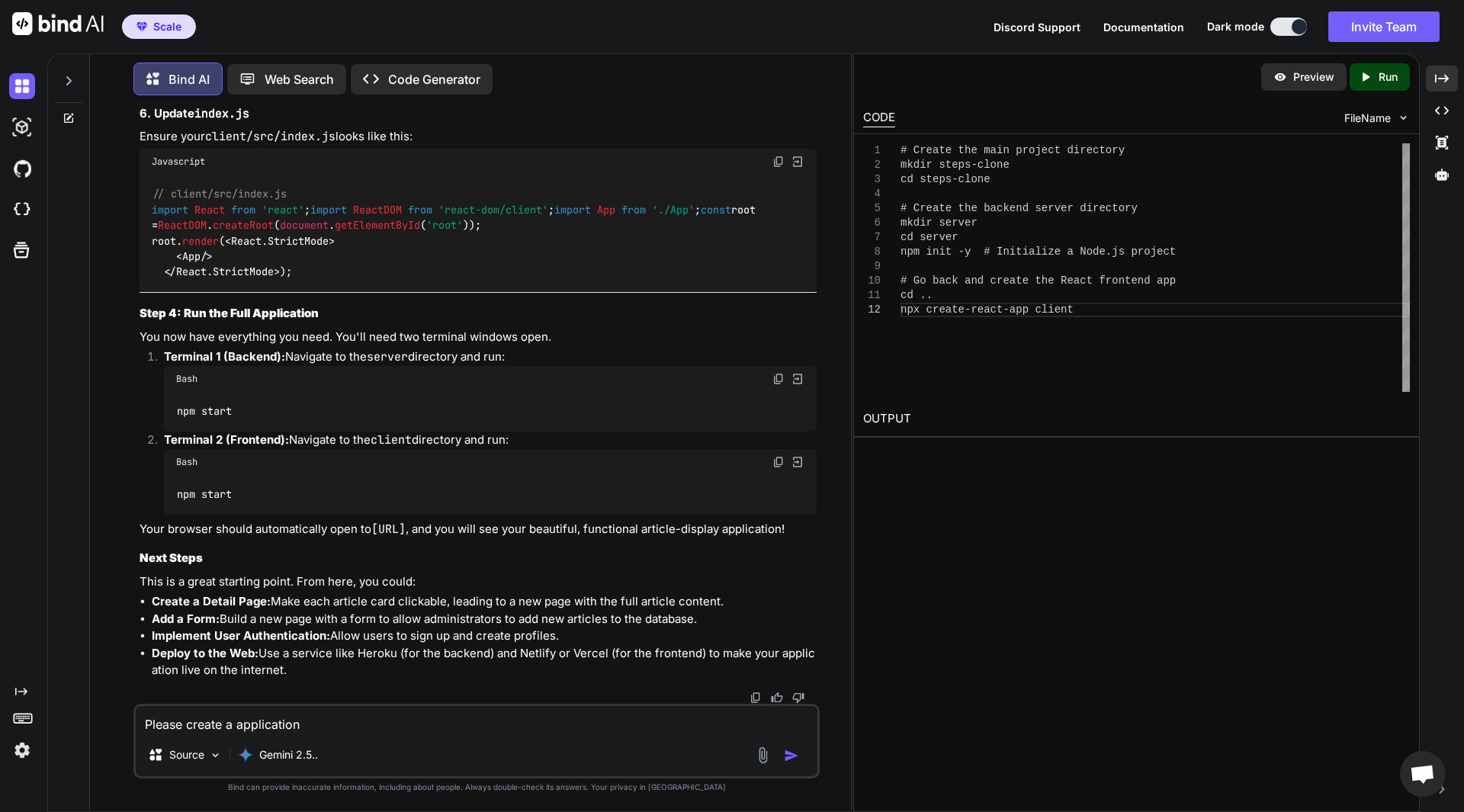
scroll to position [6426, 0]
click at [429, 82] on p "Code Generator" at bounding box center [434, 79] width 92 height 19
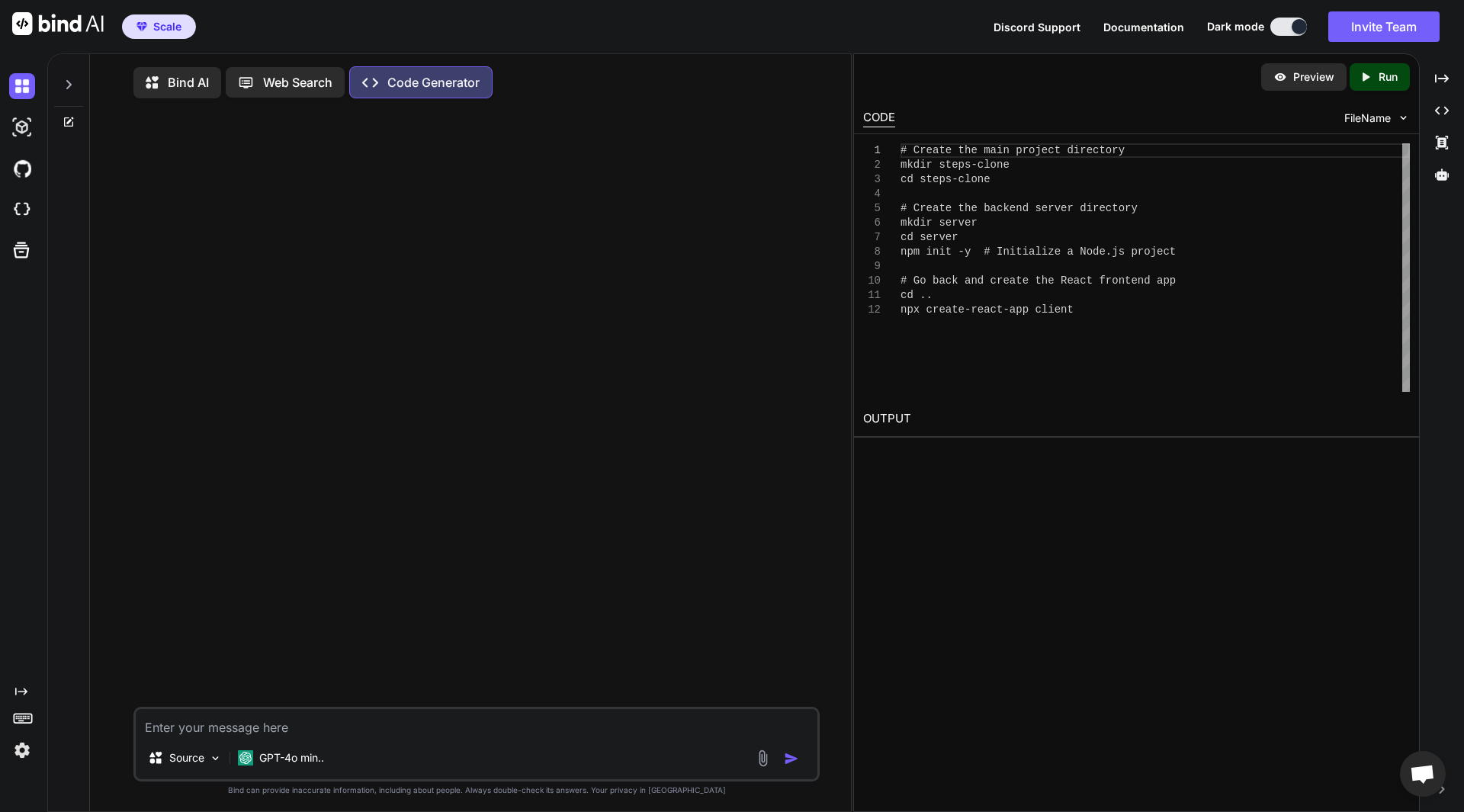
click at [254, 736] on textarea at bounding box center [476, 723] width 682 height 28
